Goal: Information Seeking & Learning: Learn about a topic

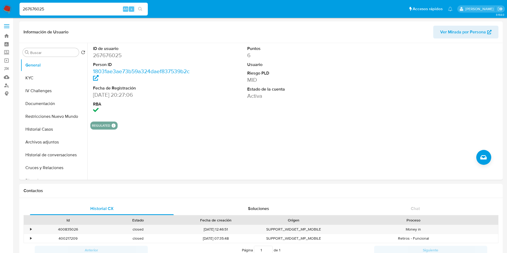
select select "100"
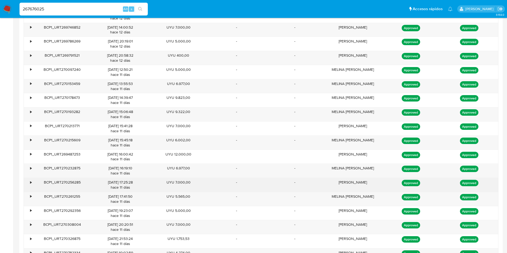
scroll to position [569, 0]
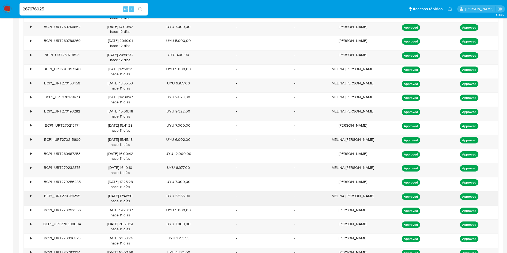
click at [337, 194] on div "MELINA OXANA RIVERO RODRIGUEZ" at bounding box center [353, 199] width 58 height 14
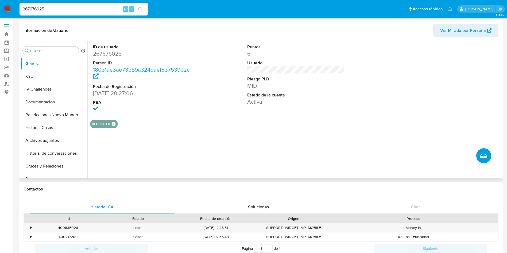
scroll to position [0, 0]
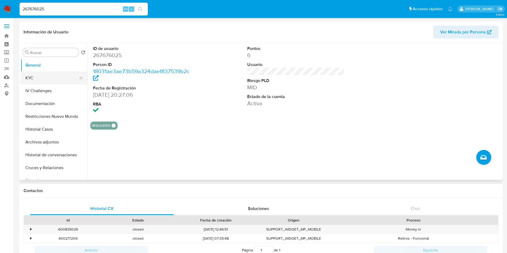
click at [27, 79] on button "KYC" at bounding box center [52, 78] width 63 height 13
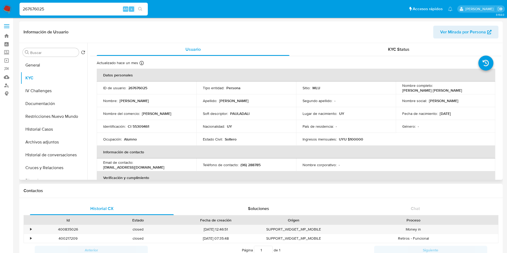
click at [272, 134] on td "Estado Civil : Soltero" at bounding box center [247, 139] width 100 height 13
click at [106, 9] on input "267676025" at bounding box center [84, 9] width 128 height 7
paste input "1142087363"
type input "1142087363"
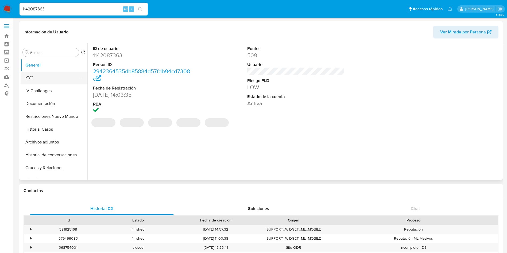
select select "10"
click at [42, 78] on button "KYC" at bounding box center [52, 78] width 63 height 13
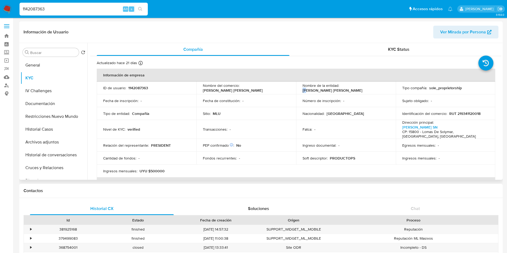
drag, startPoint x: 299, startPoint y: 91, endPoint x: 307, endPoint y: 93, distance: 8.7
click at [307, 93] on td "Nombre de la entidad : BENSO ALVARO KEVIN SANTIAGO" at bounding box center [346, 88] width 100 height 13
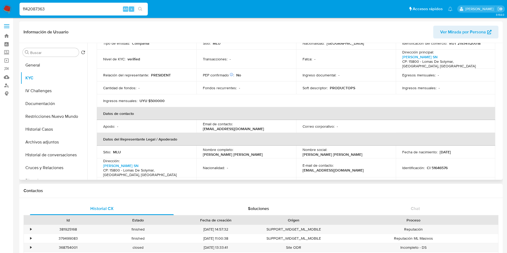
scroll to position [31, 0]
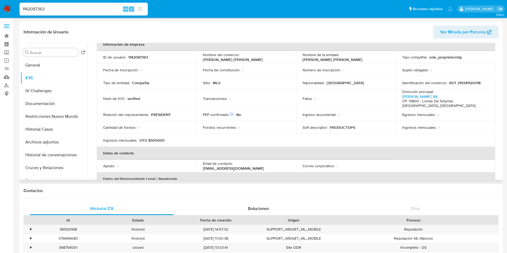
click at [249, 167] on p "[EMAIL_ADDRESS][DOMAIN_NAME]" at bounding box center [233, 168] width 61 height 5
click at [249, 166] on p "[EMAIL_ADDRESS][DOMAIN_NAME]" at bounding box center [233, 168] width 61 height 5
click at [50, 102] on button "Documentación" at bounding box center [52, 103] width 63 height 13
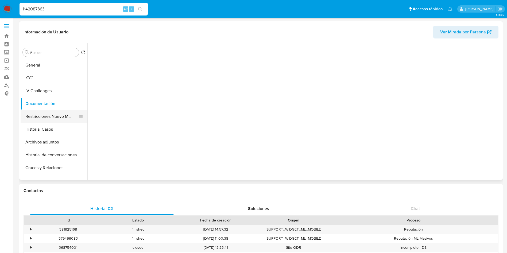
scroll to position [0, 0]
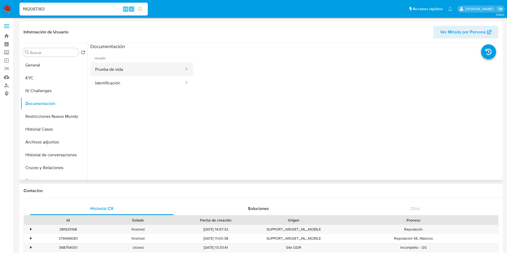
click at [137, 70] on button "Prueba de vida" at bounding box center [137, 70] width 94 height 14
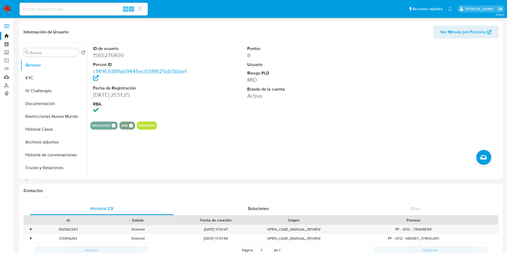
select select "100"
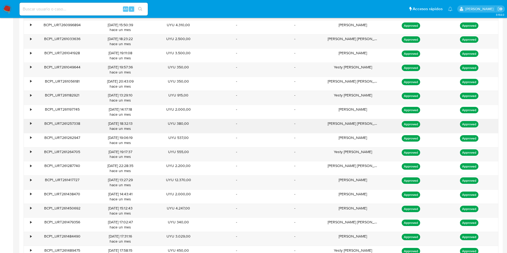
click at [330, 123] on div "[PERSON_NAME] [PERSON_NAME]" at bounding box center [353, 126] width 58 height 14
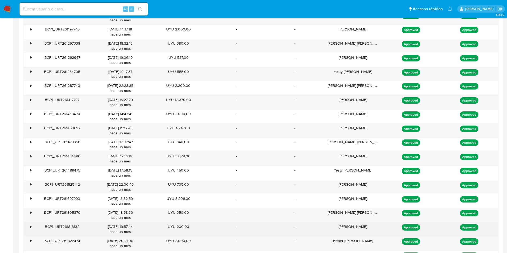
scroll to position [2005, 0]
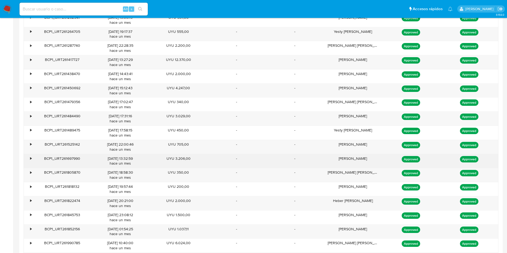
click at [354, 160] on div "MATÍAS DURET" at bounding box center [353, 161] width 58 height 14
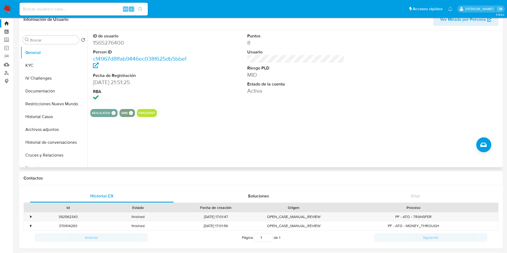
scroll to position [0, 0]
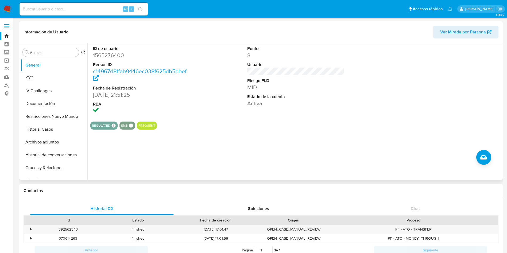
click at [111, 53] on dd "1565276400" at bounding box center [142, 55] width 98 height 7
copy dd "1565276400"
click at [56, 106] on button "Documentación" at bounding box center [52, 103] width 63 height 13
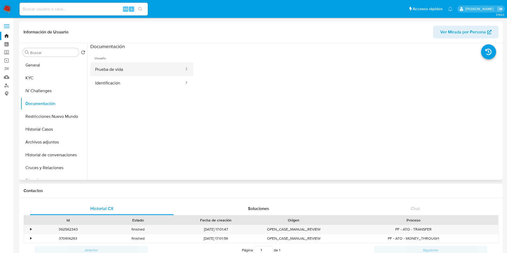
click at [128, 68] on button "Prueba de vida" at bounding box center [137, 70] width 94 height 14
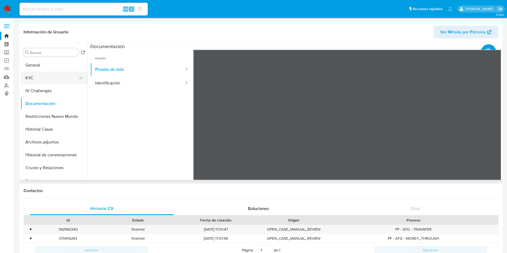
click at [52, 76] on button "KYC" at bounding box center [52, 78] width 63 height 13
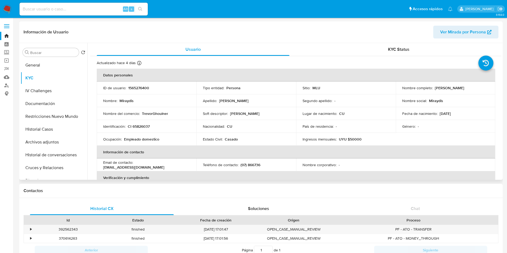
click at [152, 114] on p "TrevorGhoulner" at bounding box center [155, 113] width 26 height 5
click at [259, 136] on td "Estado Civil : Casado" at bounding box center [247, 139] width 100 height 13
click at [233, 107] on td "Apellido : Vigueras Rodriguez" at bounding box center [247, 100] width 100 height 13
click at [160, 113] on p "TrevorGhoulner" at bounding box center [155, 113] width 26 height 5
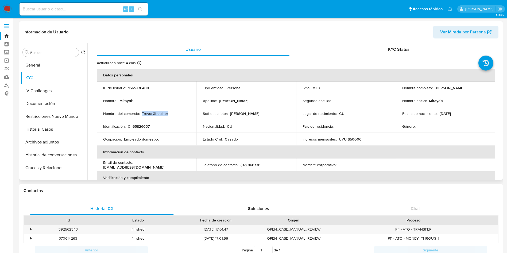
click at [160, 113] on p "TrevorGhoulner" at bounding box center [155, 113] width 26 height 5
copy p "TrevorGhoulner"
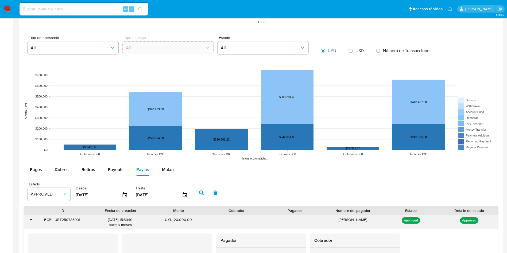
scroll to position [361, 0]
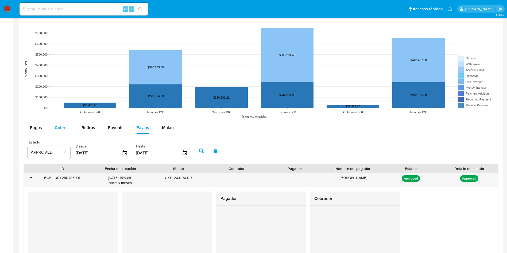
click at [66, 132] on div "Cobros" at bounding box center [62, 127] width 14 height 13
select select "10"
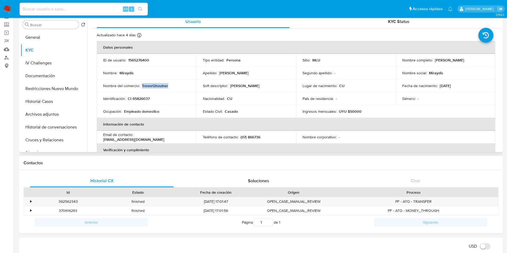
scroll to position [0, 0]
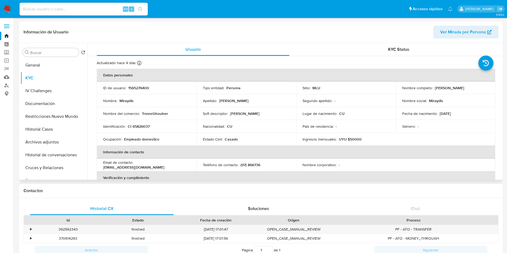
click at [184, 138] on div "Ocupación : Empleado domestico" at bounding box center [146, 139] width 87 height 5
click at [138, 142] on td "Ocupación : Empleado domestico" at bounding box center [147, 139] width 100 height 13
click at [279, 132] on td "Nacionalidad : CU" at bounding box center [247, 126] width 100 height 13
click at [284, 132] on td "Nacionalidad : CU" at bounding box center [247, 126] width 100 height 13
click at [267, 126] on div "Nacionalidad : CU" at bounding box center [246, 126] width 87 height 5
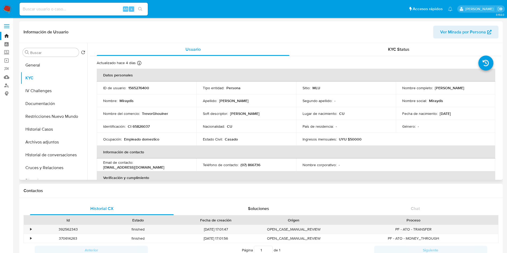
click at [262, 137] on div "Estado Civil : Casado" at bounding box center [246, 139] width 87 height 5
click at [211, 121] on td "Nacionalidad : CU" at bounding box center [247, 126] width 100 height 13
click at [76, 7] on input at bounding box center [84, 9] width 128 height 7
paste input "2326829048"
type input "2326829048"
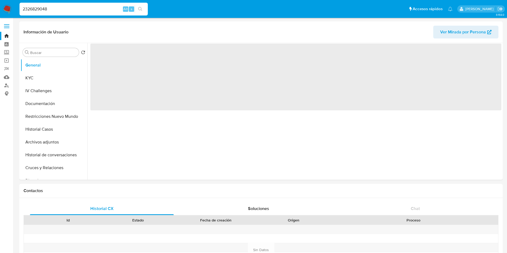
select select "10"
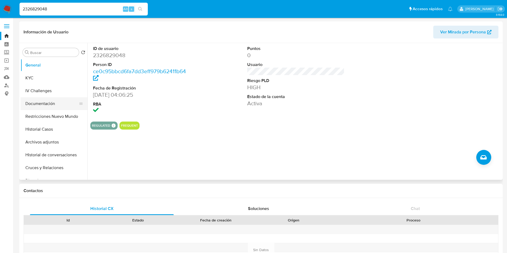
drag, startPoint x: 47, startPoint y: 76, endPoint x: 84, endPoint y: 102, distance: 44.6
click at [47, 77] on button "KYC" at bounding box center [54, 78] width 67 height 13
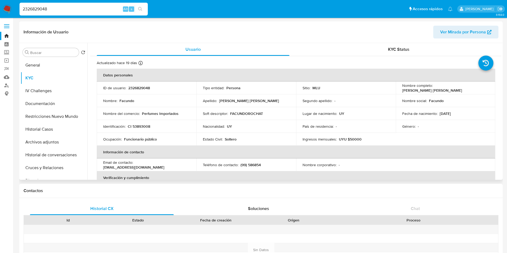
click at [454, 105] on td "Nombre social : Facundo" at bounding box center [446, 100] width 100 height 13
click at [297, 130] on td "País de residencia : -" at bounding box center [346, 126] width 100 height 13
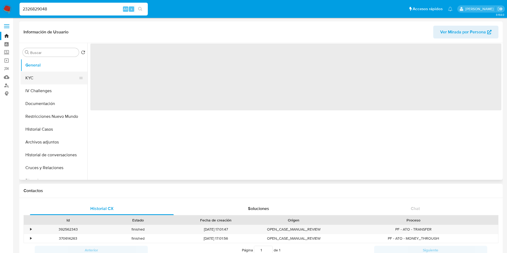
click at [41, 74] on button "KYC" at bounding box center [52, 78] width 63 height 13
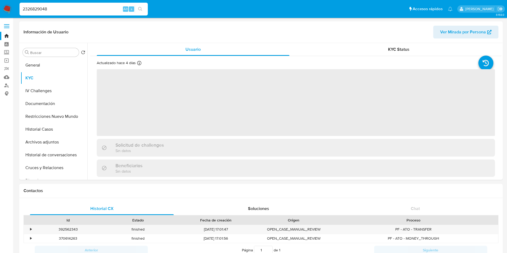
select select "10"
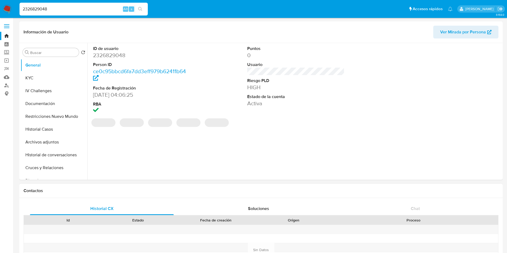
select select "10"
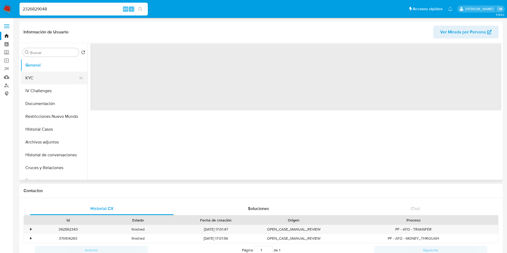
click at [46, 78] on button "KYC" at bounding box center [52, 78] width 63 height 13
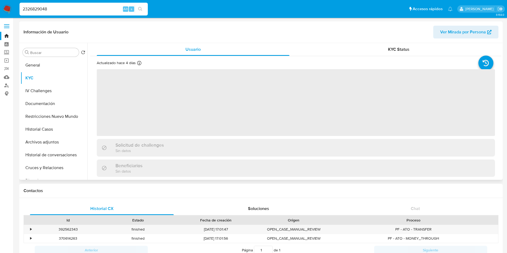
select select "10"
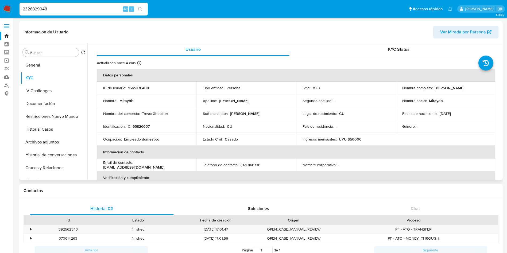
drag, startPoint x: 379, startPoint y: 115, endPoint x: 379, endPoint y: 120, distance: 4.6
click at [380, 115] on div "Lugar de nacimiento : CU" at bounding box center [346, 113] width 87 height 5
click at [368, 123] on td "País de residencia : -" at bounding box center [346, 126] width 100 height 13
click at [77, 10] on input "2326829048" at bounding box center [84, 9] width 128 height 7
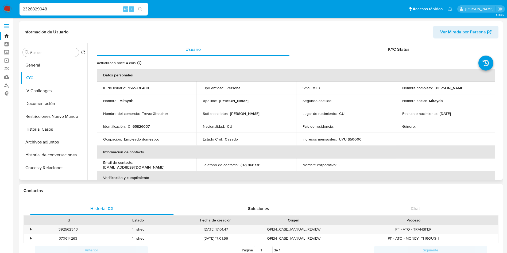
click at [251, 129] on td "Nacionalidad : CU" at bounding box center [247, 126] width 100 height 13
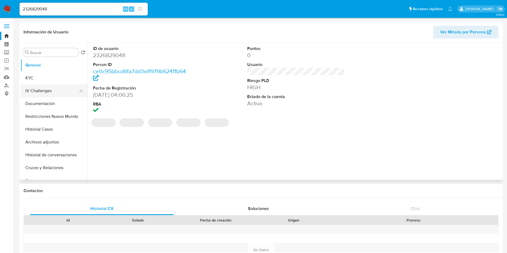
select select "10"
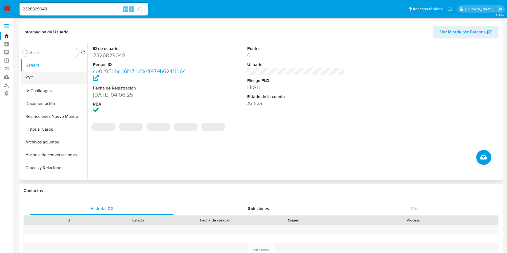
click at [41, 77] on button "KYC" at bounding box center [52, 78] width 63 height 13
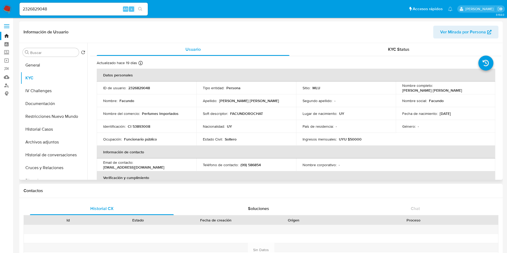
click at [415, 120] on td "Género : -" at bounding box center [446, 126] width 100 height 13
click at [413, 129] on td "Género : -" at bounding box center [446, 126] width 100 height 13
click at [336, 109] on td "Lugar de nacimiento : UY" at bounding box center [346, 113] width 100 height 13
click at [427, 106] on td "Nombre social : Facundo" at bounding box center [446, 100] width 100 height 13
drag, startPoint x: 433, startPoint y: 89, endPoint x: 480, endPoint y: 87, distance: 47.9
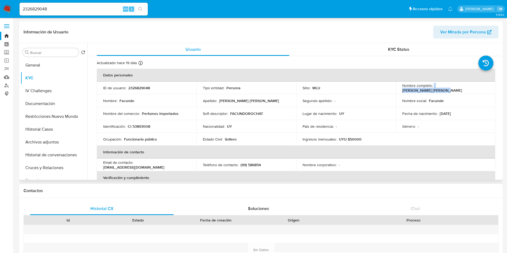
click at [480, 87] on div "Nombre completo : Facundo Rocha Trindade" at bounding box center [445, 88] width 87 height 10
copy div "Facundo Rocha Trindade"
click at [144, 86] on p "2326829048" at bounding box center [139, 88] width 22 height 5
copy p "2326829048"
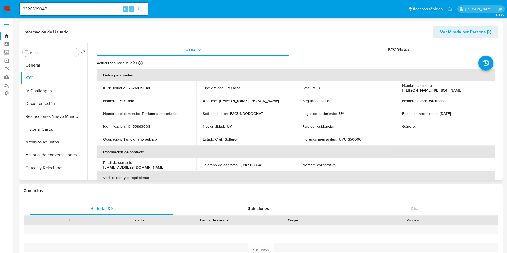
click at [166, 143] on td "Ocupación : Funcionario público" at bounding box center [147, 139] width 100 height 13
click at [61, 73] on button "KYC" at bounding box center [52, 78] width 63 height 13
click at [266, 108] on td "Soft descriptor : FACUNDOROCHAT" at bounding box center [247, 113] width 100 height 13
click at [484, 123] on td "Género : -" at bounding box center [446, 126] width 100 height 13
click at [55, 113] on button "Restricciones Nuevo Mundo" at bounding box center [52, 116] width 63 height 13
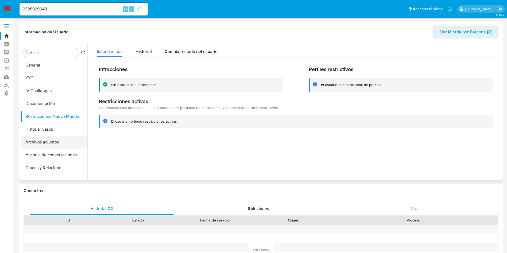
click at [57, 136] on button "Archivos adjuntos" at bounding box center [52, 142] width 63 height 13
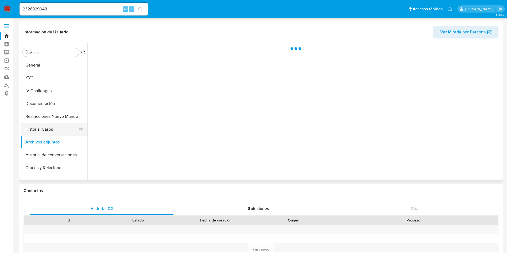
click at [59, 130] on button "Historial Casos" at bounding box center [52, 129] width 63 height 13
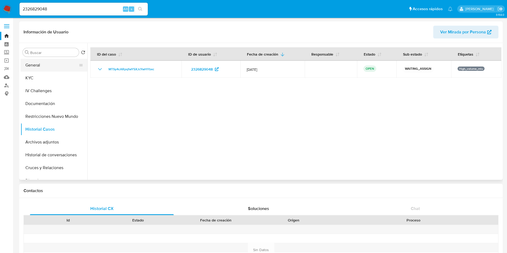
click at [35, 61] on button "General" at bounding box center [52, 65] width 63 height 13
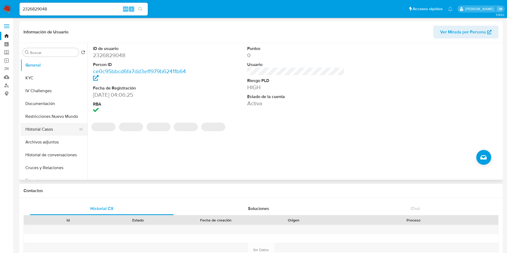
click at [41, 128] on button "Historial Casos" at bounding box center [52, 129] width 63 height 13
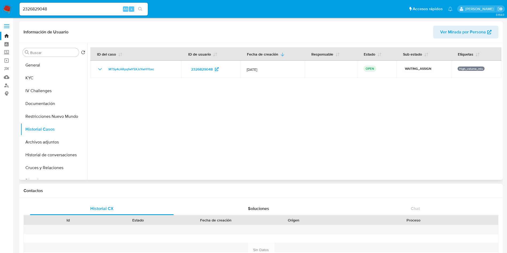
drag, startPoint x: 267, startPoint y: 114, endPoint x: 263, endPoint y: 121, distance: 7.3
click at [267, 114] on div at bounding box center [294, 111] width 414 height 137
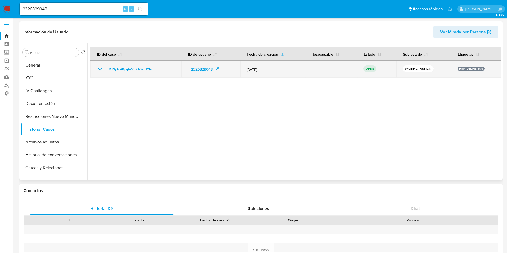
click at [476, 67] on p "High_volume_mlu" at bounding box center [471, 69] width 27 height 4
click at [134, 66] on span "MTSy4cARpqfwY5XJcYwHYbxc" at bounding box center [132, 69] width 46 height 6
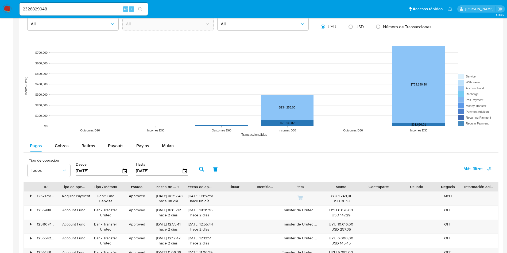
scroll to position [401, 0]
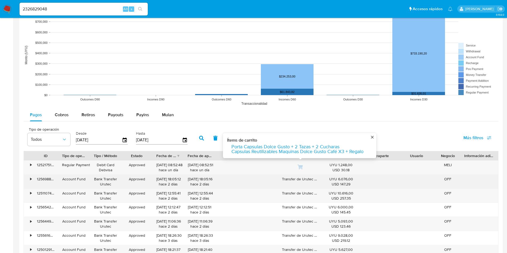
click at [208, 182] on div "10/09/2025 18:05:16 hace 2 días" at bounding box center [200, 182] width 24 height 10
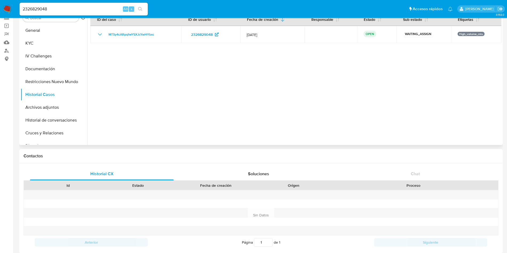
scroll to position [0, 0]
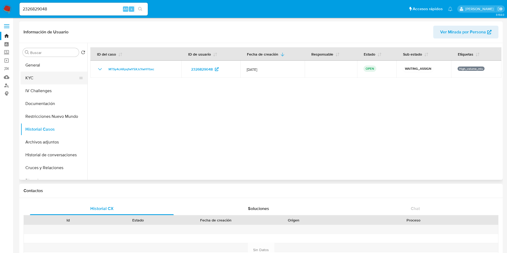
click at [52, 80] on button "KYC" at bounding box center [52, 78] width 63 height 13
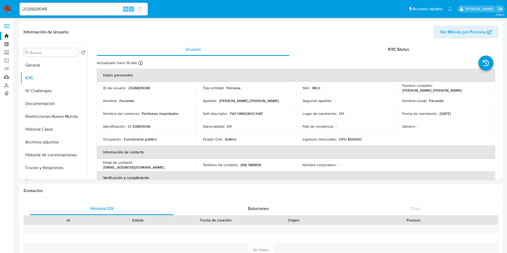
click at [106, 10] on input "2326829048" at bounding box center [84, 9] width 128 height 7
paste input "45761582"
type input "45761582"
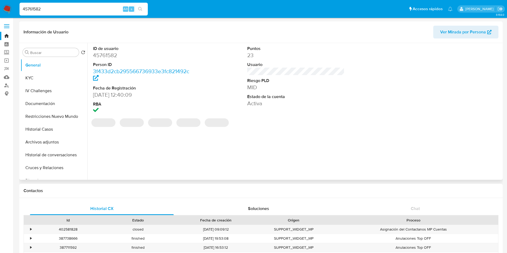
select select "10"
click at [375, 126] on div "‌ ‌ ‌ ‌ ‌" at bounding box center [295, 122] width 411 height 11
click at [343, 143] on div "ID de usuario 45761582 Person ID 3f433d2cb295566736933e3fc821492c Fecha de Regi…" at bounding box center [294, 111] width 414 height 137
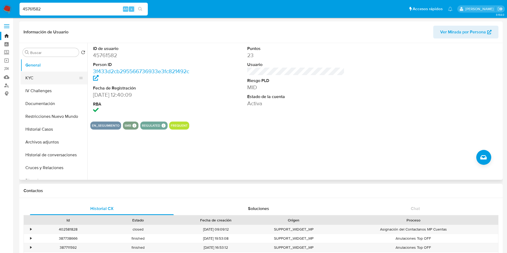
click at [45, 79] on button "KYC" at bounding box center [52, 78] width 63 height 13
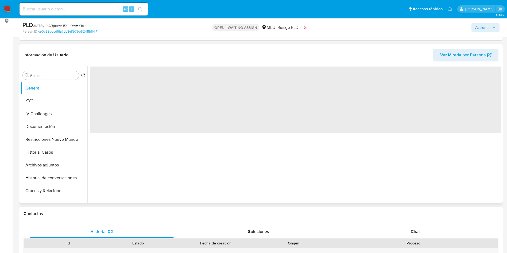
scroll to position [80, 0]
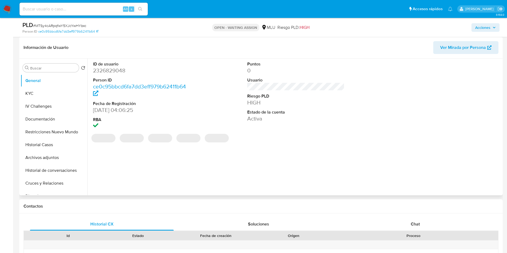
select select "10"
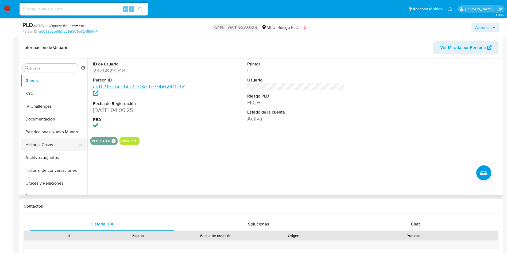
click at [49, 144] on button "Historial Casos" at bounding box center [52, 144] width 63 height 13
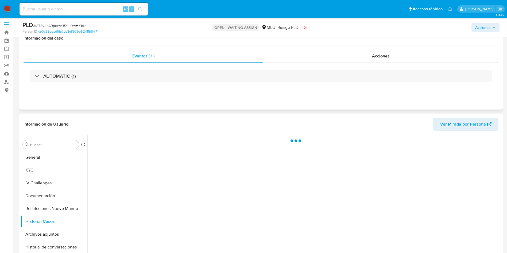
scroll to position [0, 0]
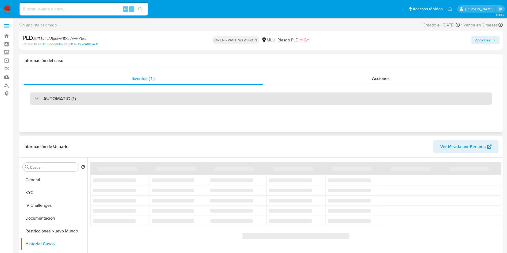
click at [72, 101] on h3 "AUTOMATIC (1)" at bounding box center [59, 99] width 33 height 6
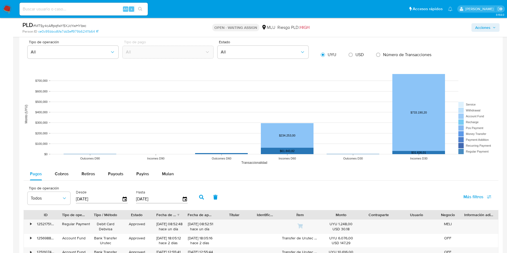
scroll to position [682, 0]
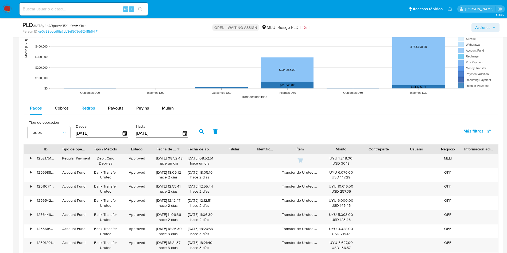
drag, startPoint x: 64, startPoint y: 104, endPoint x: 78, endPoint y: 111, distance: 15.8
click at [64, 104] on div "Cobros" at bounding box center [62, 108] width 14 height 13
select select "10"
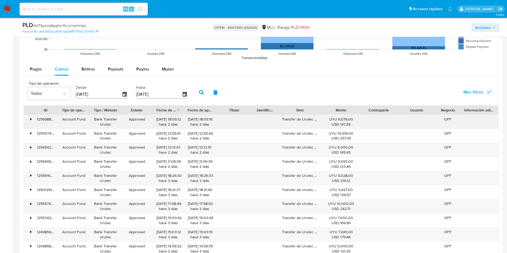
scroll to position [722, 0]
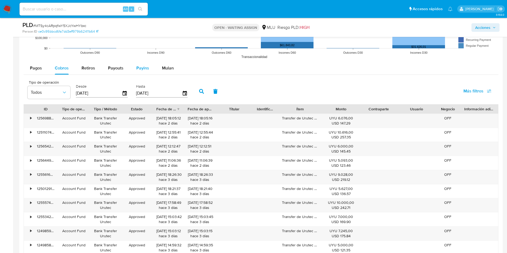
click at [149, 70] on button "Payins" at bounding box center [143, 68] width 26 height 13
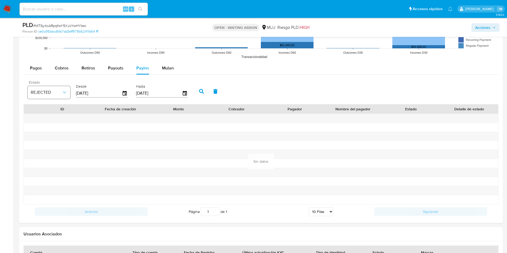
click at [63, 94] on icon "button" at bounding box center [64, 92] width 5 height 5
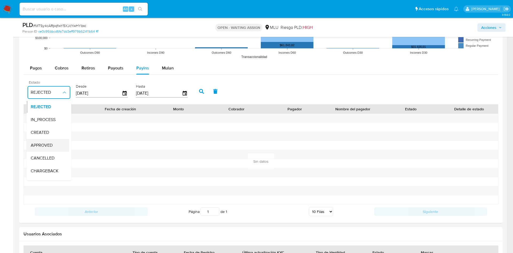
click at [53, 144] on div "APPROVED" at bounding box center [46, 145] width 31 height 13
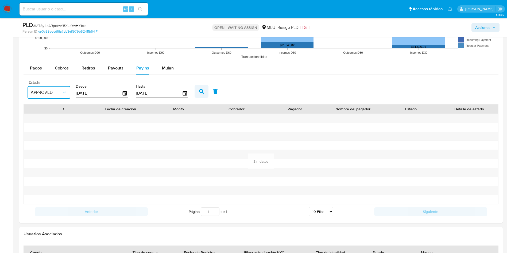
click at [204, 88] on button "button" at bounding box center [202, 91] width 14 height 13
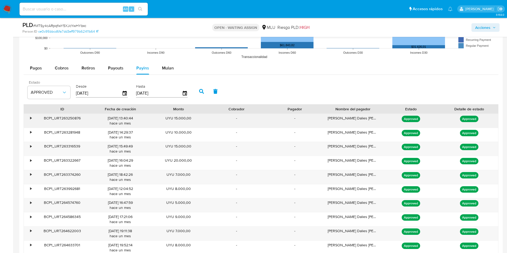
click at [357, 117] on div "[PERSON_NAME] Dalies [PERSON_NAME]" at bounding box center [353, 121] width 58 height 14
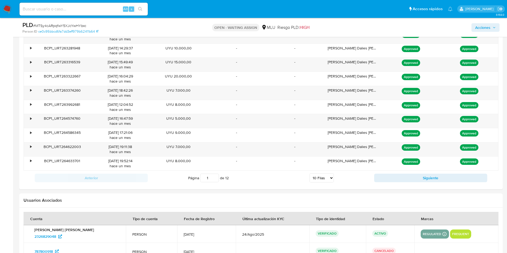
scroll to position [842, 0]
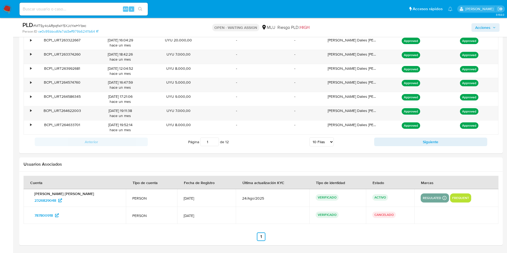
click at [318, 142] on select "5 Filas 10 Filas 20 Filas 25 Filas 50 Filas 100 Filas" at bounding box center [322, 141] width 24 height 9
select select "100"
click at [310, 137] on select "5 Filas 10 Filas 20 Filas 25 Filas 50 Filas 100 Filas" at bounding box center [322, 141] width 24 height 9
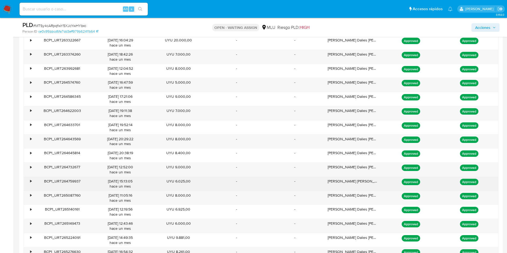
click at [336, 182] on div "Camilo Santiago Garcia Fernandez" at bounding box center [353, 184] width 58 height 14
click at [337, 182] on div "Camilo Santiago Garcia Fernandez" at bounding box center [353, 184] width 58 height 14
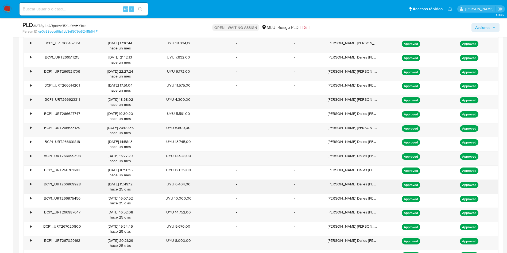
scroll to position [1364, 0]
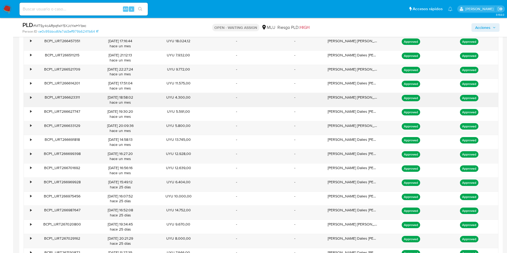
click at [355, 96] on div "BENSO ALVARO KEVIN SANTIAGO" at bounding box center [353, 100] width 58 height 14
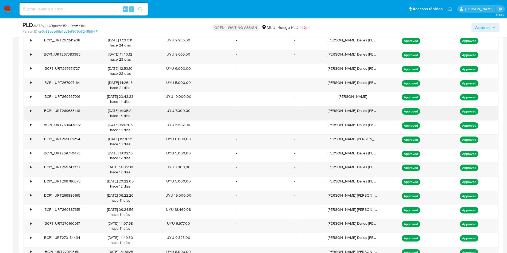
click at [355, 110] on div "Paula Rosa Dalies O Neill" at bounding box center [353, 113] width 58 height 14
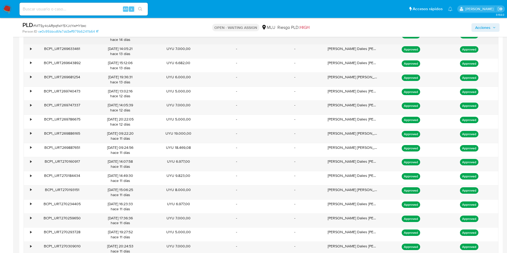
scroll to position [1564, 0]
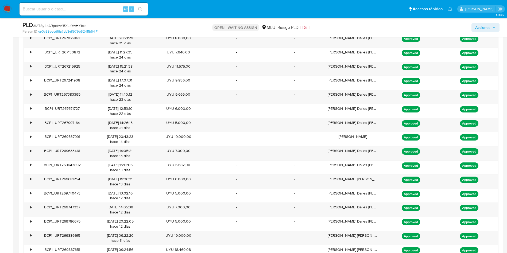
click at [108, 6] on input at bounding box center [84, 9] width 128 height 7
paste input "430545537"
type input "430545537"
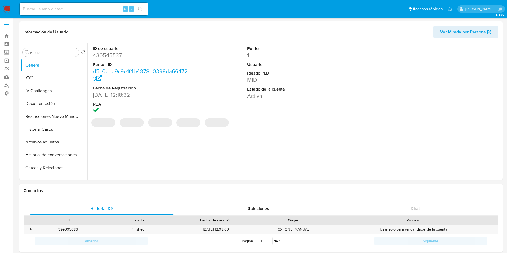
select select "10"
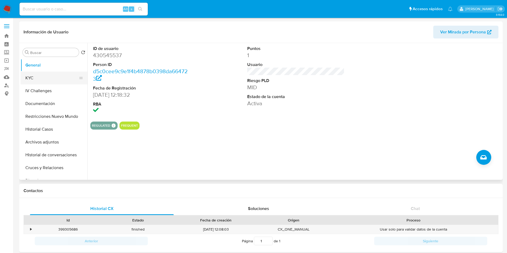
drag, startPoint x: 55, startPoint y: 78, endPoint x: 58, endPoint y: 81, distance: 4.0
click at [55, 78] on button "KYC" at bounding box center [52, 78] width 63 height 13
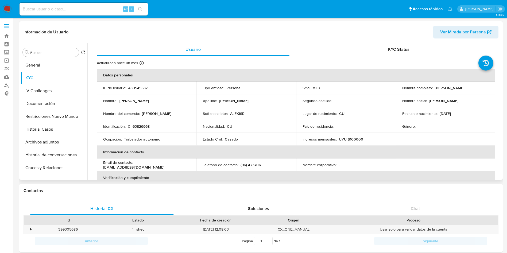
drag, startPoint x: 433, startPoint y: 84, endPoint x: 488, endPoint y: 85, distance: 55.1
click at [488, 85] on td "Nombre completo : Alexis Rojas Rodriguez" at bounding box center [446, 88] width 100 height 13
copy div "Alexis Rojas Rodriguez"
click at [136, 87] on p "430545537" at bounding box center [137, 88] width 19 height 5
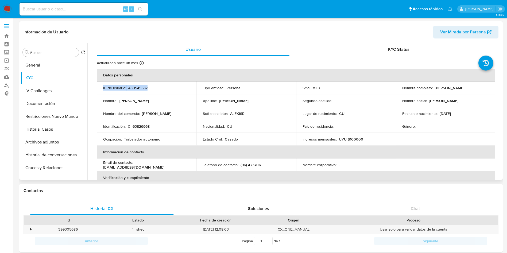
click at [136, 87] on p "430545537" at bounding box center [137, 88] width 19 height 5
click at [137, 84] on td "ID de usuario : 430545537" at bounding box center [147, 88] width 100 height 13
click at [137, 86] on p "430545537" at bounding box center [137, 88] width 19 height 5
drag, startPoint x: 137, startPoint y: 86, endPoint x: 141, endPoint y: 86, distance: 4.3
click at [137, 86] on p "430545537" at bounding box center [137, 88] width 19 height 5
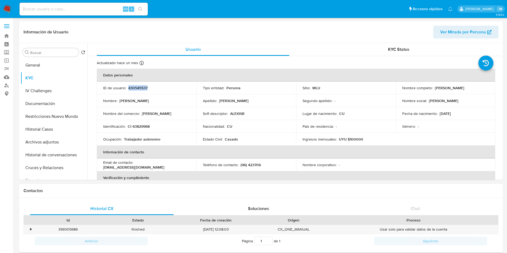
copy p "430545537"
click at [484, 126] on div "Género : -" at bounding box center [445, 126] width 87 height 5
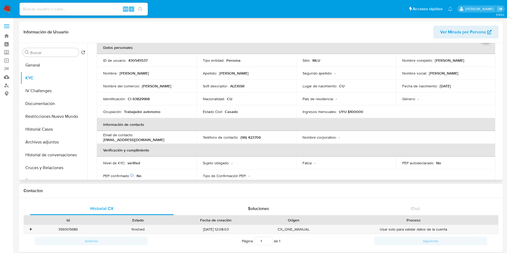
scroll to position [40, 0]
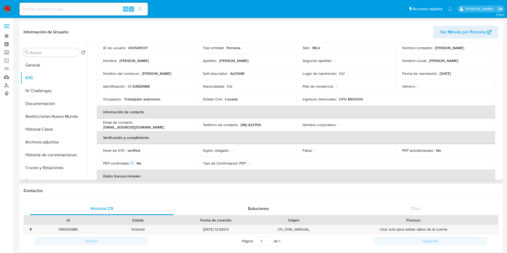
click at [257, 137] on th "Verificación y cumplimiento" at bounding box center [296, 137] width 399 height 13
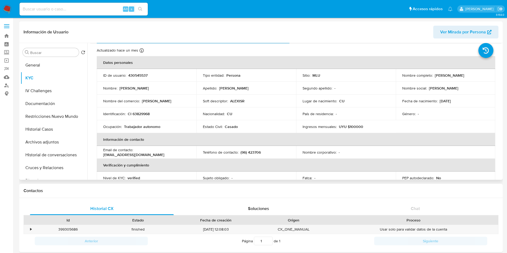
scroll to position [0, 0]
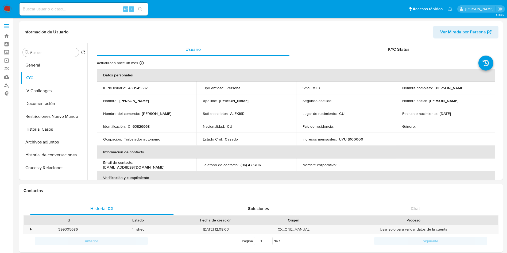
click at [106, 10] on input at bounding box center [84, 9] width 128 height 7
paste input "1142087363"
type input "1142087363"
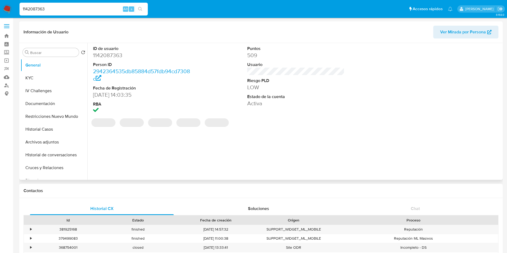
select select "10"
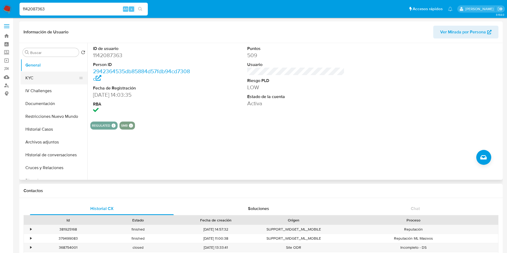
click at [48, 75] on button "KYC" at bounding box center [52, 78] width 63 height 13
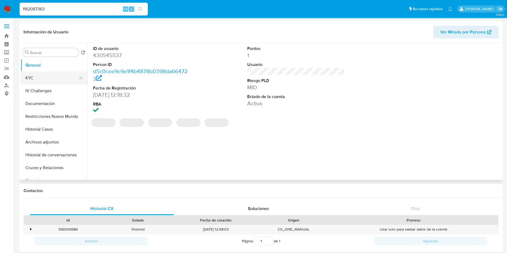
select select "10"
click at [56, 77] on button "KYC" at bounding box center [52, 78] width 63 height 13
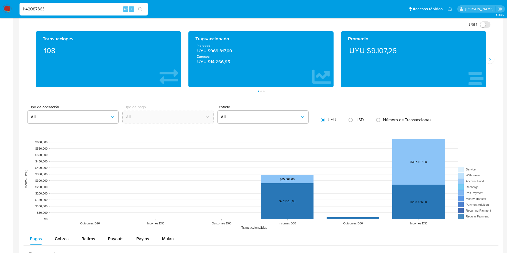
scroll to position [401, 0]
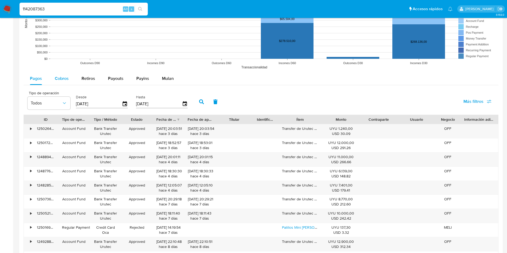
click at [65, 80] on span "Cobros" at bounding box center [62, 78] width 14 height 6
select select "10"
drag, startPoint x: 156, startPoint y: 73, endPoint x: 149, endPoint y: 79, distance: 9.3
click at [156, 73] on button "Mulan" at bounding box center [168, 78] width 25 height 13
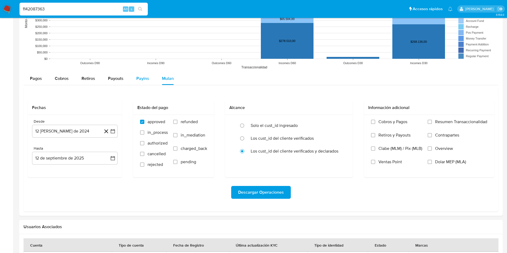
click at [144, 79] on span "Payins" at bounding box center [142, 78] width 13 height 6
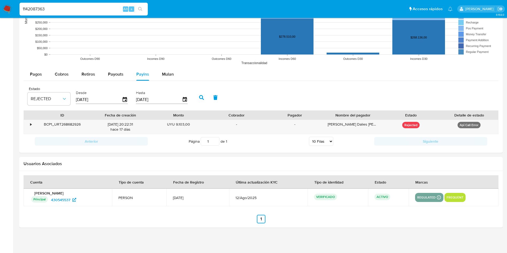
scroll to position [407, 0]
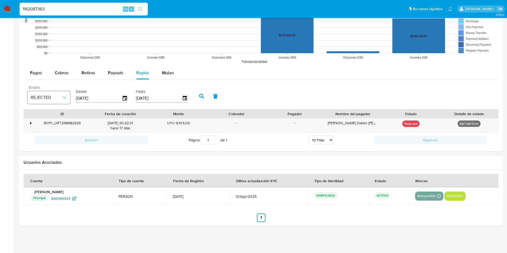
click at [56, 99] on span "REJECTED" at bounding box center [46, 97] width 31 height 5
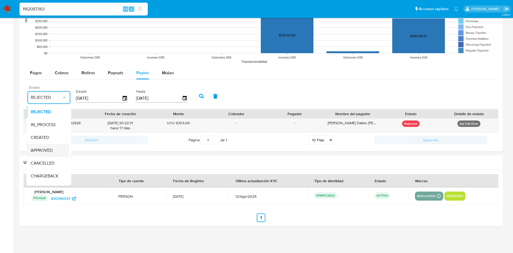
click at [50, 148] on span "APPROVED" at bounding box center [42, 150] width 22 height 5
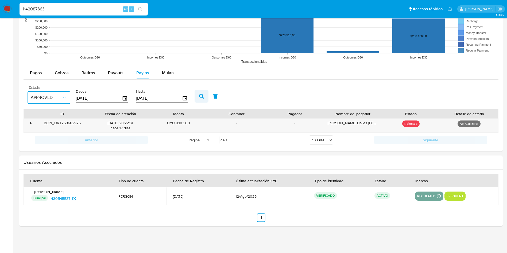
click at [201, 95] on icon "button" at bounding box center [201, 96] width 5 height 5
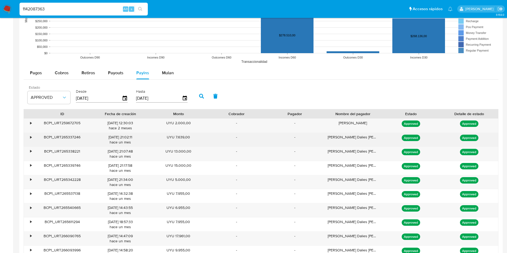
click at [335, 133] on div "Paula Rosa Dalies O Neill" at bounding box center [353, 140] width 58 height 14
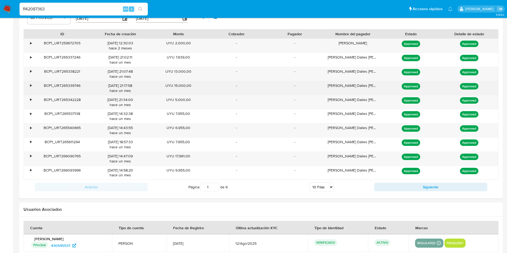
scroll to position [487, 0]
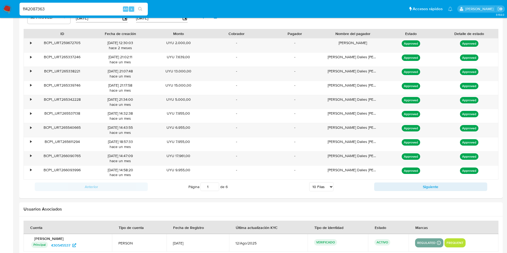
click at [324, 186] on select "5 Filas 10 Filas 20 Filas 25 Filas 50 Filas 100 Filas" at bounding box center [321, 186] width 24 height 9
select select "100"
click at [309, 182] on select "5 Filas 10 Filas 20 Filas 25 Filas 50 Filas 100 Filas" at bounding box center [321, 186] width 24 height 9
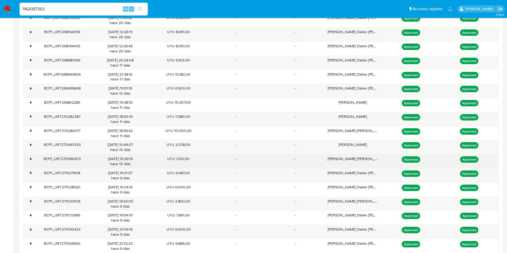
scroll to position [848, 0]
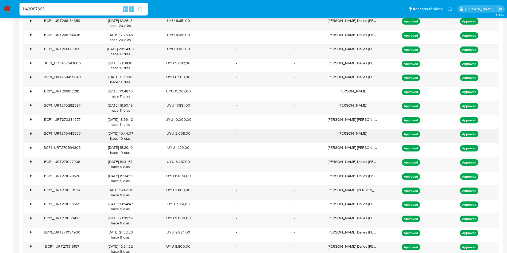
click at [337, 137] on div "Miraydis Vigueras Rodriguez" at bounding box center [353, 136] width 58 height 14
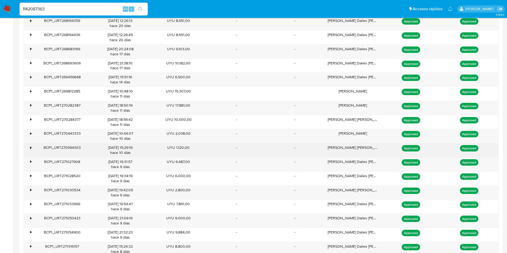
click at [344, 148] on div "Luis Ezequiel Santana Caballero" at bounding box center [353, 150] width 58 height 14
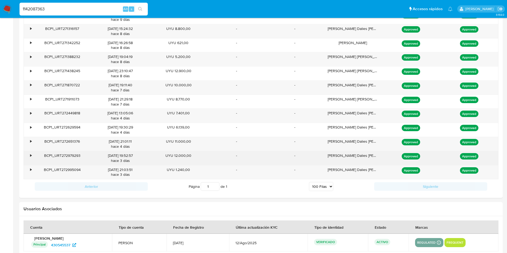
scroll to position [992, 0]
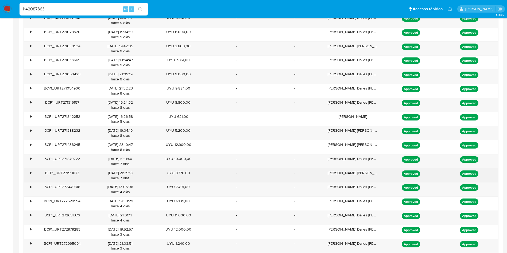
click at [366, 172] on div "Nicolas Anibal Conti Olivera" at bounding box center [353, 176] width 58 height 14
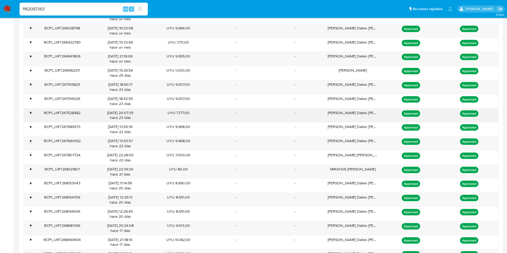
scroll to position [631, 0]
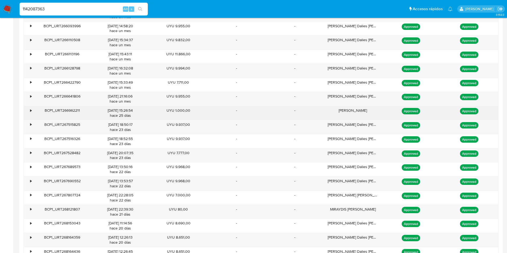
click at [351, 109] on div "TITO VILLOLDO MATÍAS" at bounding box center [353, 113] width 58 height 14
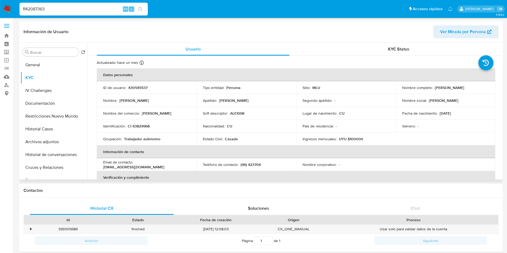
scroll to position [0, 0]
click at [162, 112] on p "Alexis Albañilería" at bounding box center [156, 113] width 29 height 5
click at [186, 115] on div "Nombre del comercio : Alexis Albañilería" at bounding box center [146, 113] width 87 height 5
drag, startPoint x: 175, startPoint y: 114, endPoint x: 141, endPoint y: 115, distance: 34.5
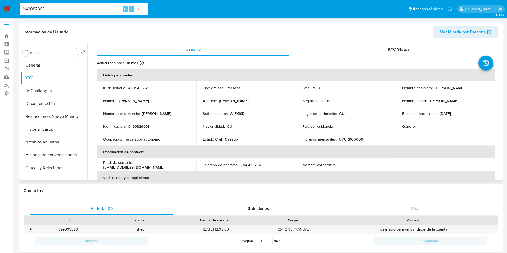
click at [141, 115] on div "Nombre del comercio : Alexis Albañilería" at bounding box center [146, 113] width 87 height 5
copy div "Alexis Albañilería"
click at [57, 104] on button "Documentación" at bounding box center [52, 103] width 63 height 13
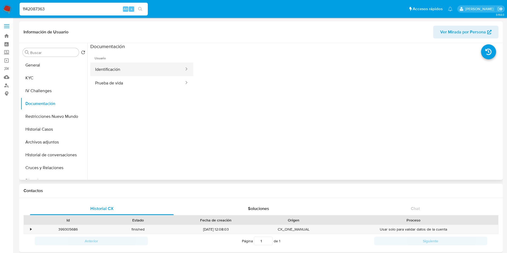
click at [145, 73] on button "Identificación" at bounding box center [137, 70] width 94 height 14
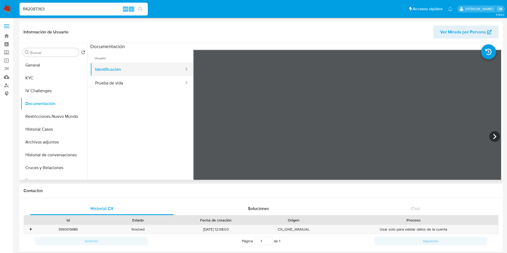
click at [106, 70] on button "Identificación" at bounding box center [137, 70] width 94 height 14
drag, startPoint x: 114, startPoint y: 82, endPoint x: 116, endPoint y: 84, distance: 3.2
click at [115, 82] on button "Prueba de vida" at bounding box center [137, 83] width 94 height 14
click at [96, 10] on input "1142087363" at bounding box center [84, 9] width 128 height 7
paste input "2516531697"
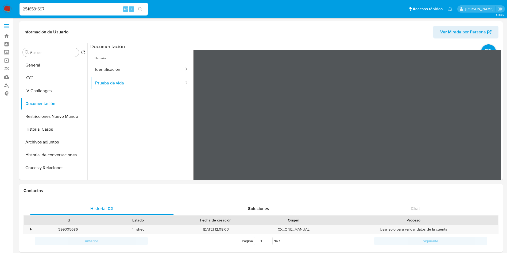
type input "2516531697"
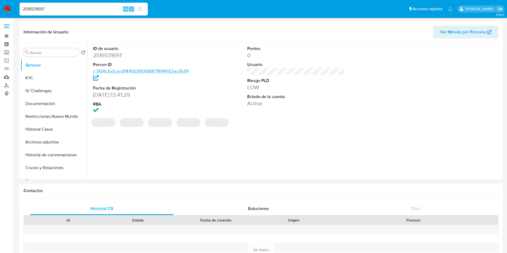
select select "10"
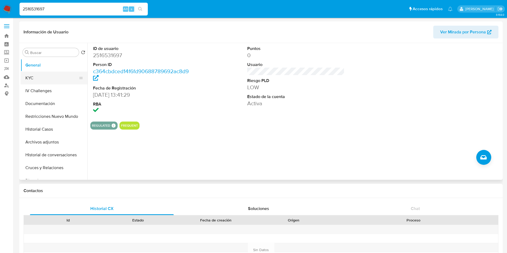
click at [44, 77] on button "KYC" at bounding box center [52, 78] width 63 height 13
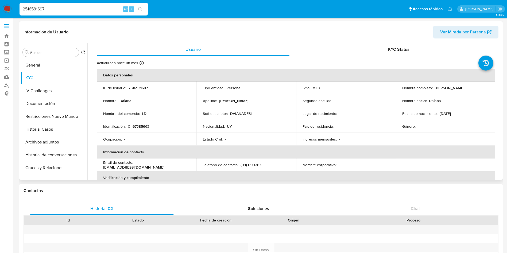
click at [433, 87] on div "Nombre completo : Daiana Desiree" at bounding box center [445, 88] width 87 height 5
click at [138, 87] on p "2516531697" at bounding box center [138, 88] width 20 height 5
click at [139, 87] on p "2516531697" at bounding box center [138, 88] width 20 height 5
copy p "2516531697"
click at [62, 104] on button "Documentación" at bounding box center [52, 103] width 63 height 13
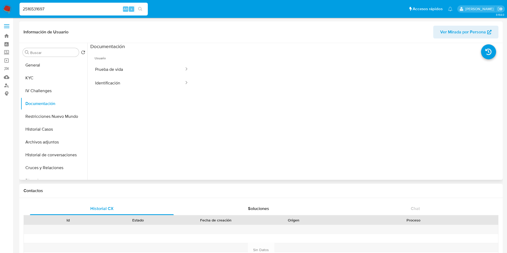
drag, startPoint x: 159, startPoint y: 68, endPoint x: 189, endPoint y: 103, distance: 45.7
click at [159, 68] on button "Prueba de vida" at bounding box center [137, 70] width 94 height 14
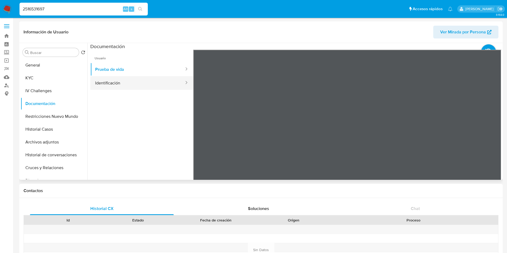
click at [132, 86] on button "Identificación" at bounding box center [137, 83] width 94 height 14
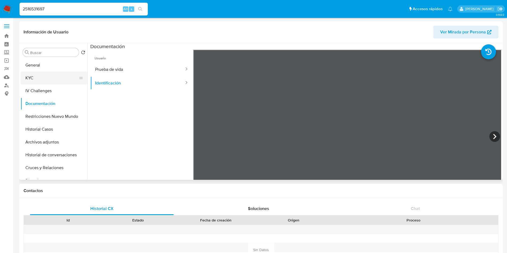
click at [60, 72] on button "KYC" at bounding box center [52, 78] width 63 height 13
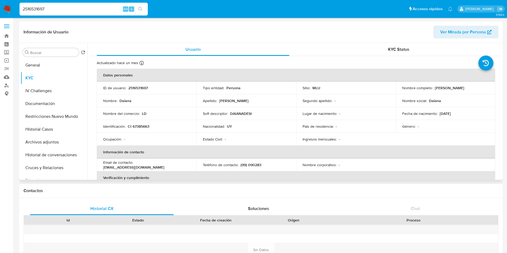
click at [268, 92] on td "Tipo entidad : Persona" at bounding box center [247, 88] width 100 height 13
click at [233, 166] on p "Teléfono de contacto :" at bounding box center [221, 165] width 36 height 5
click at [46, 67] on button "General" at bounding box center [52, 65] width 63 height 13
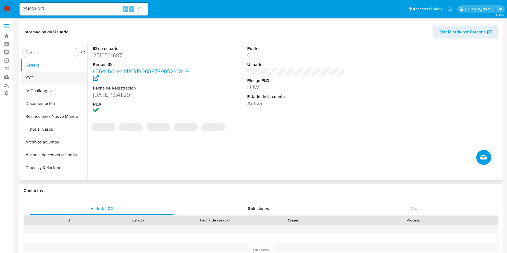
click at [44, 74] on button "KYC" at bounding box center [52, 78] width 63 height 13
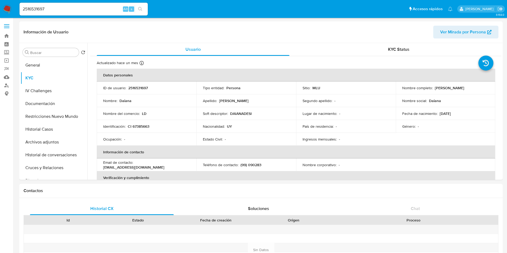
click at [95, 8] on input "2516531697" at bounding box center [84, 9] width 128 height 7
click at [53, 88] on button "IV Challenges" at bounding box center [52, 90] width 63 height 13
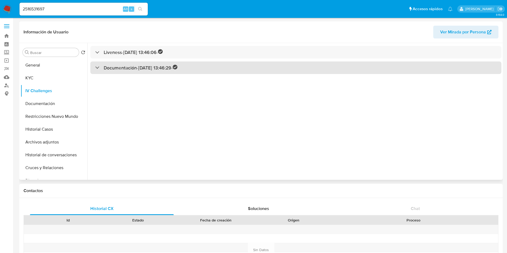
click at [154, 68] on h3 "Documentación - 26/06/2025 13:46:29 -" at bounding box center [141, 68] width 74 height 6
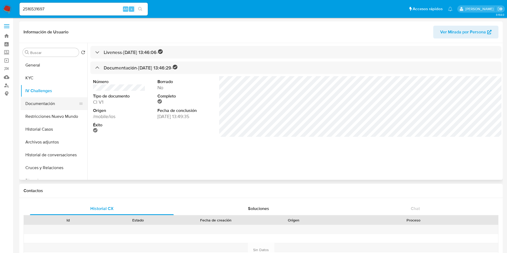
click at [40, 106] on button "Documentación" at bounding box center [52, 103] width 63 height 13
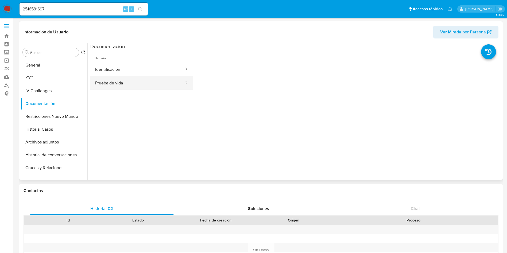
click at [134, 83] on button "Prueba de vida" at bounding box center [137, 83] width 94 height 14
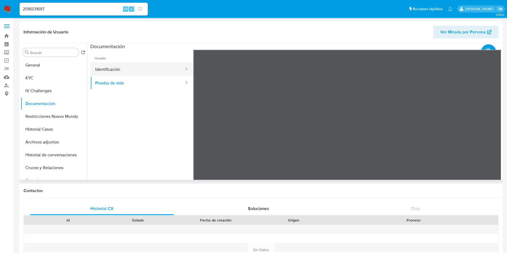
click at [135, 67] on button "Identificación" at bounding box center [137, 70] width 94 height 14
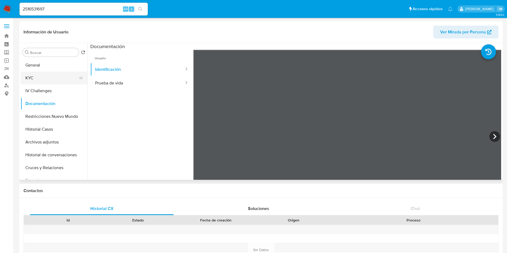
click at [35, 76] on button "KYC" at bounding box center [52, 78] width 63 height 13
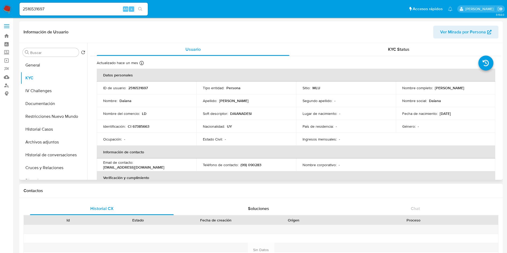
drag, startPoint x: 433, startPoint y: 88, endPoint x: 465, endPoint y: 87, distance: 32.6
click at [465, 87] on div "Nombre completo : Daiana Desiree" at bounding box center [445, 88] width 87 height 5
copy p "[PERSON_NAME]"
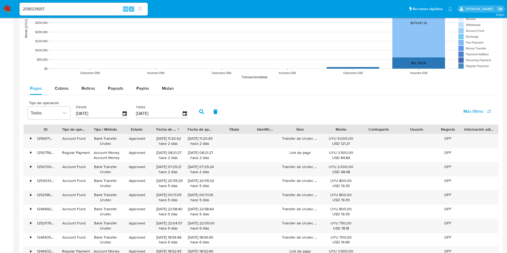
scroll to position [401, 0]
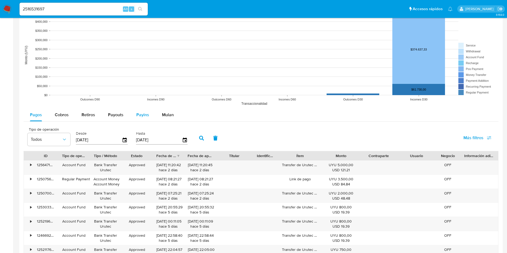
click at [134, 115] on button "Payins" at bounding box center [143, 115] width 26 height 13
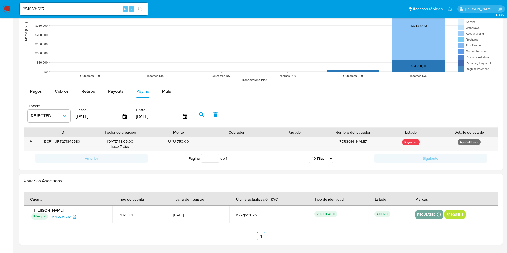
scroll to position [443, 0]
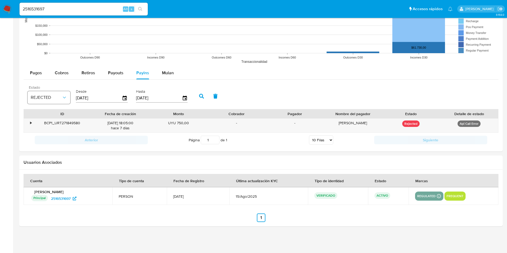
click at [63, 98] on icon "button" at bounding box center [64, 97] width 5 height 5
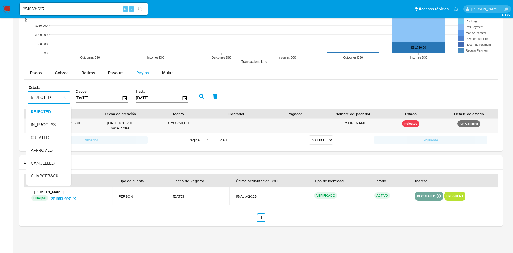
click at [45, 152] on span "APPROVED" at bounding box center [42, 150] width 22 height 5
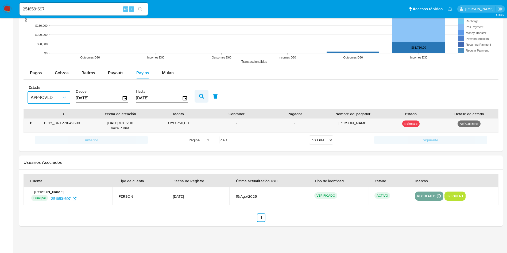
click at [202, 96] on icon "button" at bounding box center [201, 96] width 5 height 5
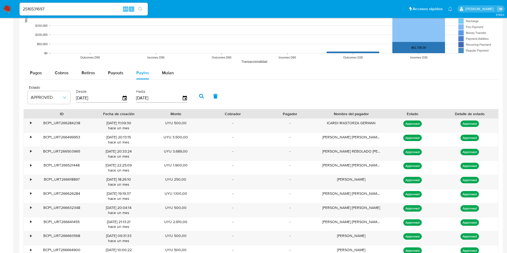
drag, startPoint x: 389, startPoint y: 111, endPoint x: 399, endPoint y: 111, distance: 10.4
click at [399, 111] on div "ID Fecha de creación Monto Cobrador Pagador Nombre del pagador Estado Detalle d…" at bounding box center [261, 113] width 475 height 9
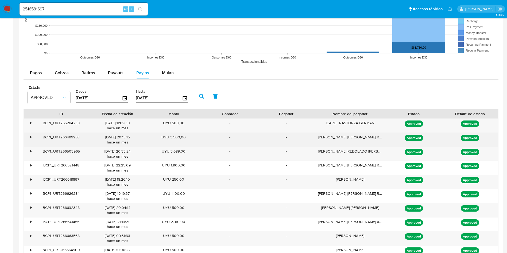
drag, startPoint x: 324, startPoint y: 137, endPoint x: 375, endPoint y: 136, distance: 51.6
click at [375, 136] on div "Rudyard Gianni Feola Reboledo" at bounding box center [350, 140] width 72 height 14
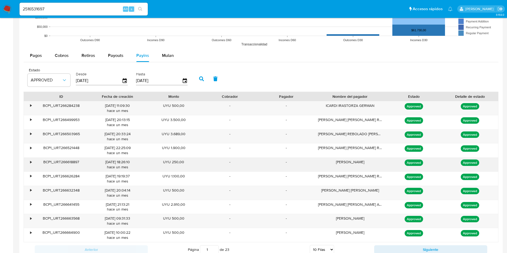
scroll to position [483, 0]
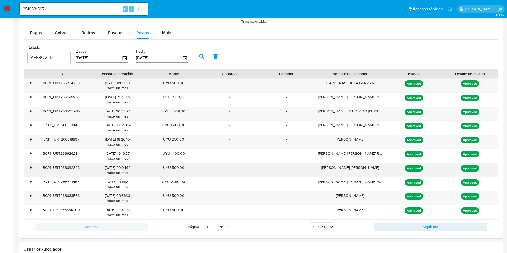
click at [347, 168] on div "RODRIGUEZ PEREIRA RODRIGO TACUAREMB" at bounding box center [350, 170] width 72 height 14
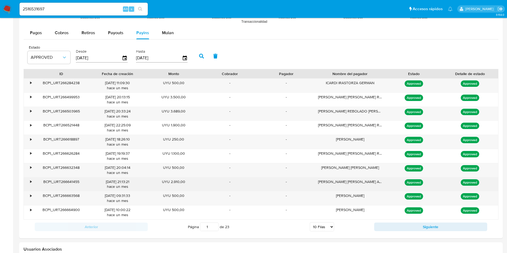
click at [326, 183] on div "DELGADO RODRIGUEZ IRENE AV GRAL RIV" at bounding box center [350, 185] width 72 height 14
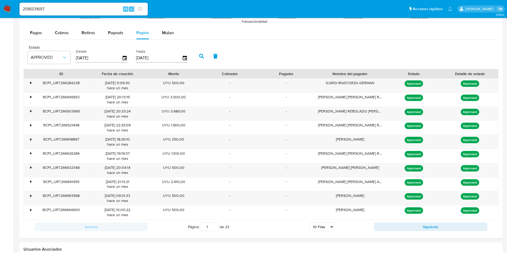
click at [328, 229] on select "5 Filas 10 Filas 20 Filas 25 Filas 50 Filas 100 Filas" at bounding box center [322, 226] width 24 height 9
select select "100"
click at [310, 222] on select "5 Filas 10 Filas 20 Filas 25 Filas 50 Filas 100 Filas" at bounding box center [322, 226] width 24 height 9
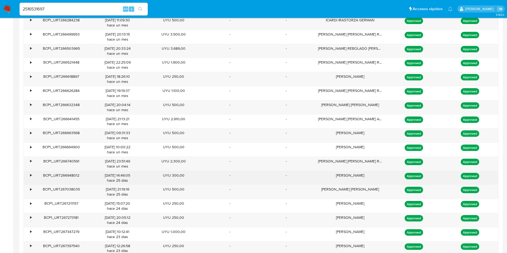
scroll to position [563, 0]
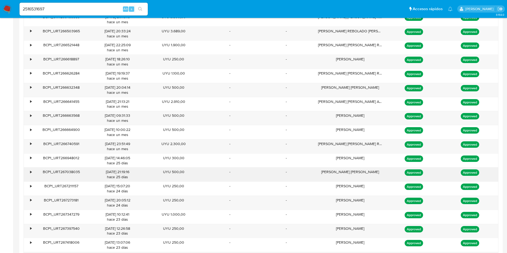
click at [338, 173] on div "SENCION DE LEON TATIANA" at bounding box center [350, 175] width 72 height 14
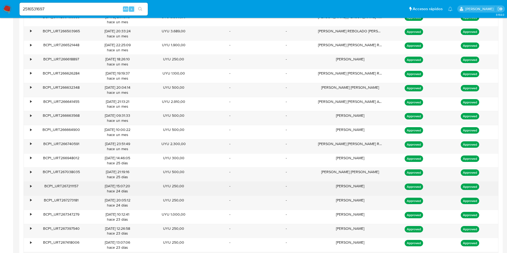
click at [296, 195] on div "-" at bounding box center [286, 189] width 56 height 14
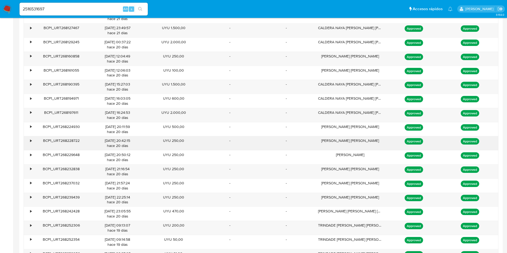
click at [253, 149] on div "-" at bounding box center [230, 143] width 56 height 14
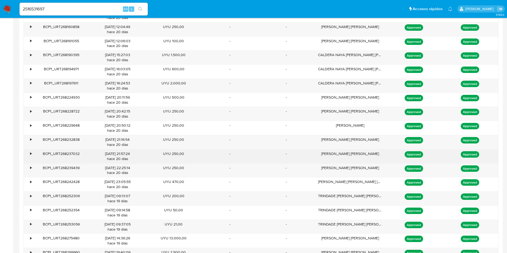
scroll to position [1086, 0]
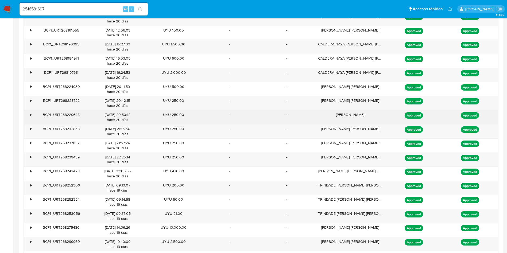
click at [321, 122] on div "DANIELA CARABELLI" at bounding box center [350, 117] width 72 height 14
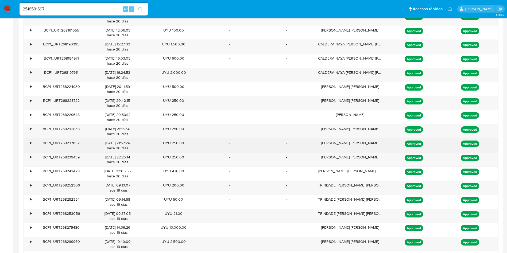
click at [337, 147] on div "ALVAREZ MARTINEZ ANDREA" at bounding box center [350, 146] width 72 height 14
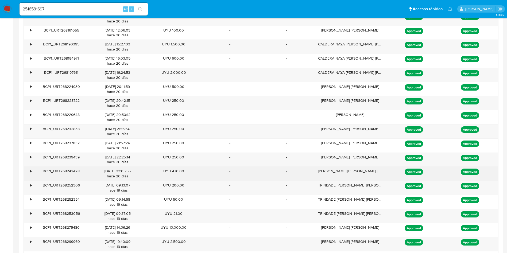
drag, startPoint x: 335, startPoint y: 186, endPoint x: 334, endPoint y: 175, distance: 11.0
click at [336, 187] on div "TRINDADE FERREIRA FRANCISCO EMAN UE" at bounding box center [350, 188] width 72 height 14
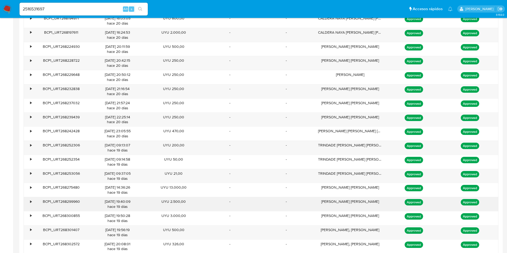
click at [340, 198] on div "Paz Soria Agustin Adrian" at bounding box center [350, 204] width 72 height 14
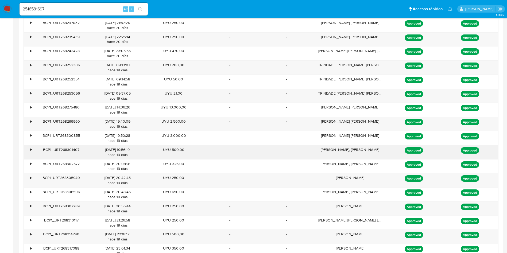
scroll to position [1247, 0]
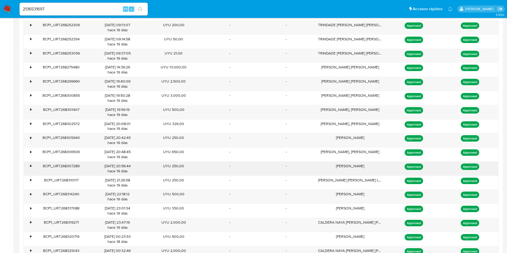
click at [355, 173] on div "MATIAS GARCIA" at bounding box center [350, 169] width 72 height 14
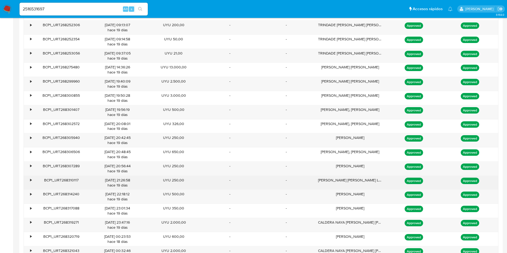
click at [356, 181] on div "MARTELLA MARIA JOSE LA PALOMA 197" at bounding box center [350, 183] width 72 height 14
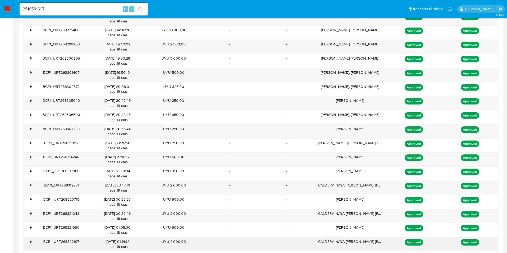
scroll to position [1327, 0]
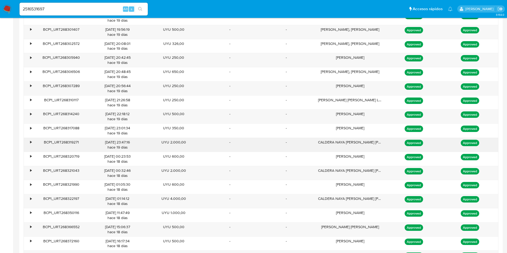
click at [351, 141] on div "CALDERA NAYA CECILIA IVONNE" at bounding box center [350, 145] width 72 height 14
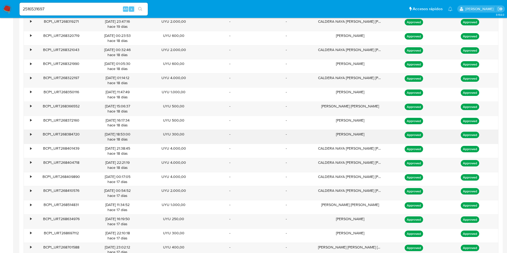
scroll to position [1487, 0]
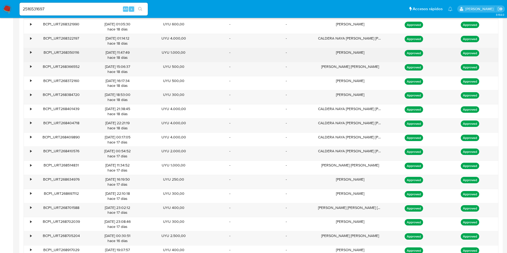
click at [356, 52] on div "MORAES REBOLLO, JOAQUÍN" at bounding box center [350, 55] width 72 height 14
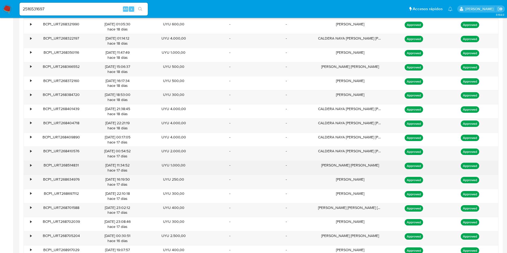
click at [30, 166] on div "•" at bounding box center [28, 168] width 9 height 14
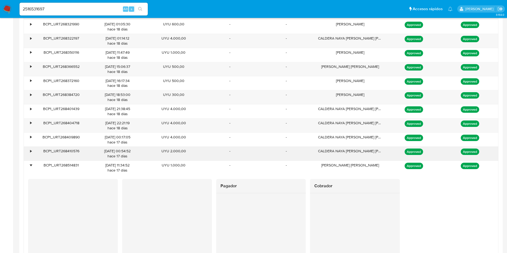
click at [31, 154] on div "•" at bounding box center [28, 154] width 9 height 14
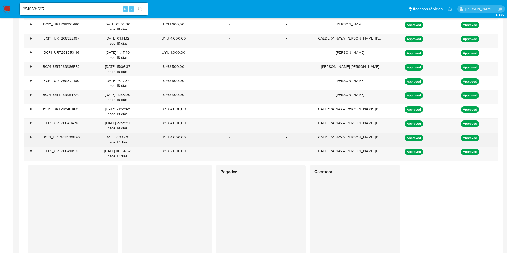
click at [30, 136] on div "•" at bounding box center [30, 137] width 1 height 5
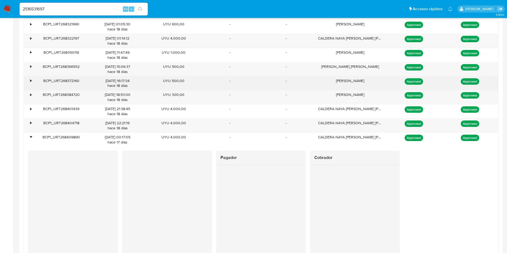
click at [36, 82] on div "BCP1_URT268372160" at bounding box center [61, 83] width 56 height 14
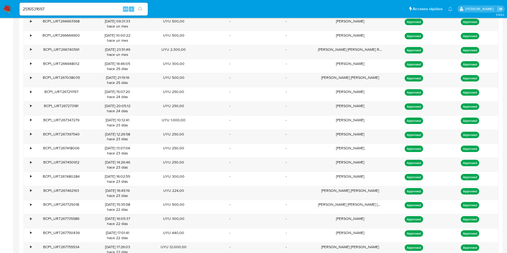
scroll to position [645, 0]
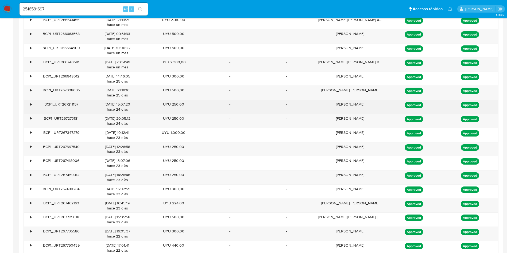
click at [185, 107] on div "UYU 250,00" at bounding box center [174, 107] width 56 height 14
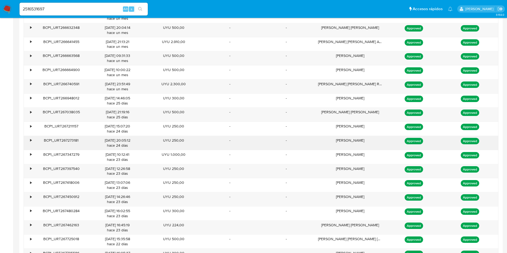
scroll to position [605, 0]
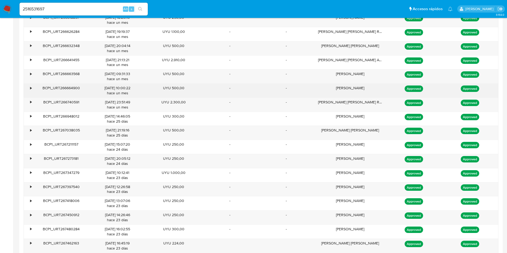
click at [348, 93] on div "CARLOS PEREZ" at bounding box center [350, 91] width 72 height 14
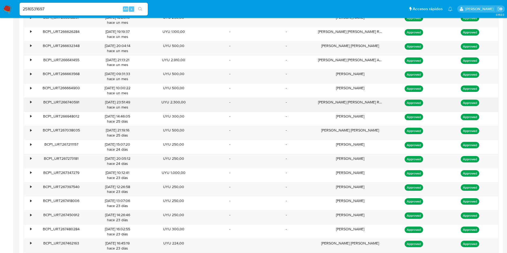
click at [351, 102] on div "Rudyard Gianni Feola Reboledo" at bounding box center [350, 105] width 72 height 14
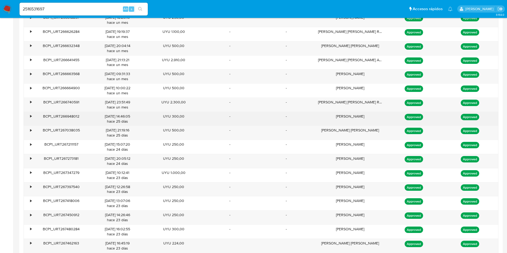
click at [354, 119] on div "ALEXANDER NIEVES" at bounding box center [350, 119] width 72 height 14
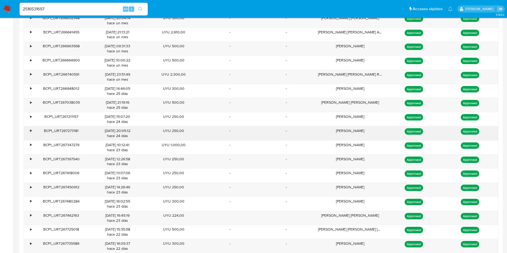
scroll to position [645, 0]
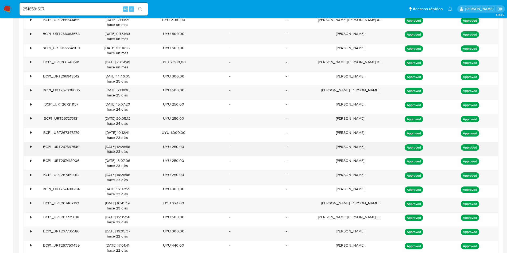
click at [352, 144] on div "JORGE FERNANDEZ" at bounding box center [350, 150] width 72 height 14
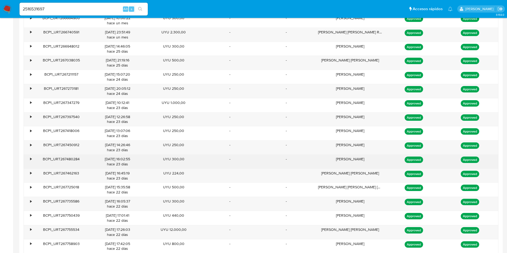
scroll to position [685, 0]
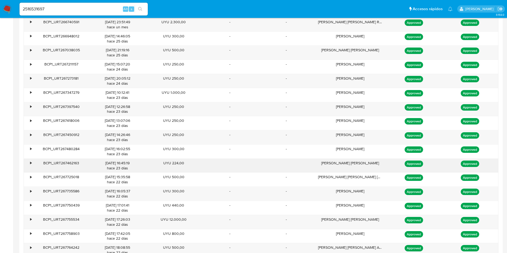
click at [358, 165] on div "JANAC PORCAL MAXIMILIANO" at bounding box center [350, 166] width 72 height 14
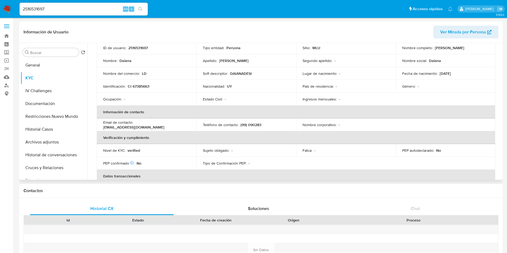
scroll to position [0, 0]
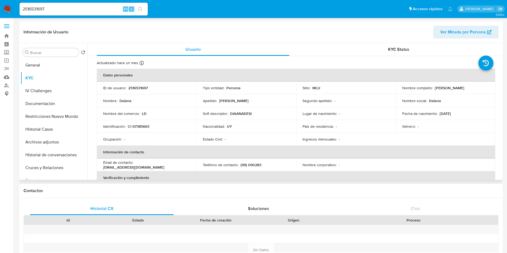
click at [273, 132] on td "Nacionalidad : UY" at bounding box center [247, 126] width 100 height 13
drag, startPoint x: 434, startPoint y: 87, endPoint x: 451, endPoint y: 86, distance: 16.6
click at [451, 86] on p "[PERSON_NAME]" at bounding box center [449, 88] width 29 height 5
click at [446, 88] on p "[PERSON_NAME]" at bounding box center [449, 88] width 29 height 5
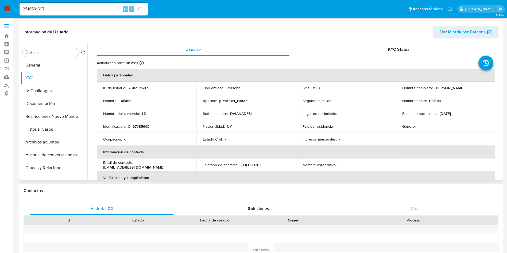
drag, startPoint x: 433, startPoint y: 86, endPoint x: 471, endPoint y: 86, distance: 38.2
click at [471, 86] on div "Nombre completo : Daiana Desiree" at bounding box center [445, 88] width 87 height 5
click at [328, 102] on p "Segundo apellido :" at bounding box center [318, 100] width 30 height 5
click at [484, 126] on div "Género : -" at bounding box center [445, 126] width 87 height 5
click at [278, 149] on th "Información de contacto" at bounding box center [296, 152] width 399 height 13
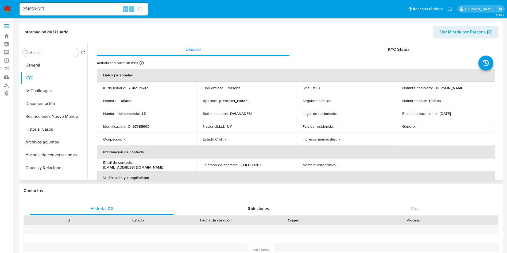
click at [278, 149] on th "Información de contacto" at bounding box center [296, 152] width 399 height 13
drag, startPoint x: 469, startPoint y: 108, endPoint x: 469, endPoint y: 113, distance: 4.6
click at [469, 108] on td "Fecha de nacimiento : 04/08/2000" at bounding box center [446, 113] width 100 height 13
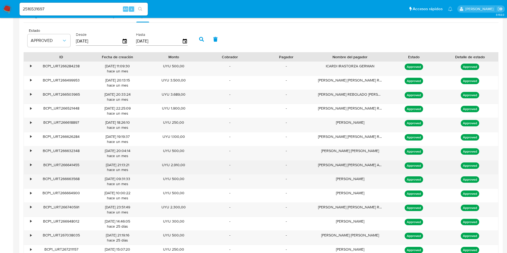
scroll to position [521, 0]
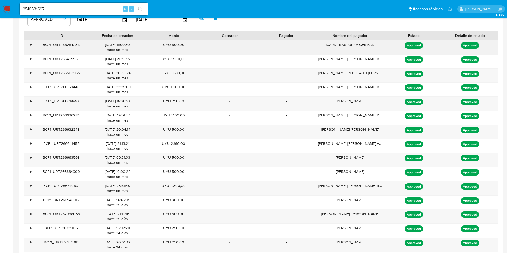
click at [364, 48] on div "ICARDI IRASTORZA GERMAN" at bounding box center [350, 47] width 72 height 14
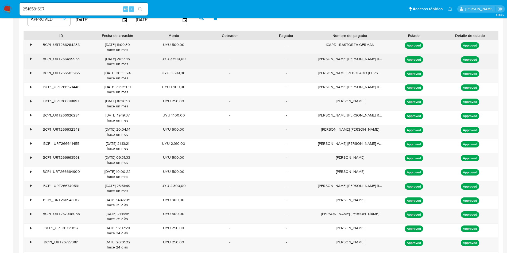
click at [362, 62] on div "Rudyard Gianni Feola Reboledo" at bounding box center [350, 62] width 72 height 14
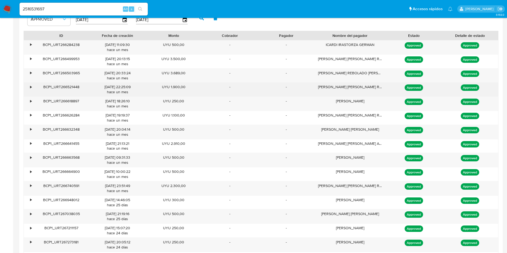
click at [360, 86] on div "Rudyard Gianni Feola Reboledo" at bounding box center [350, 90] width 72 height 14
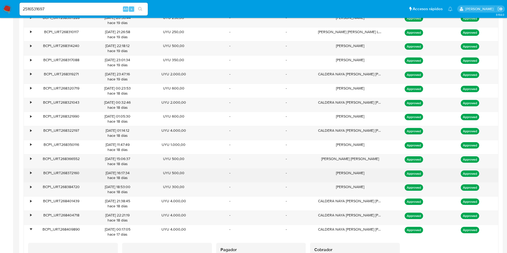
scroll to position [1484, 0]
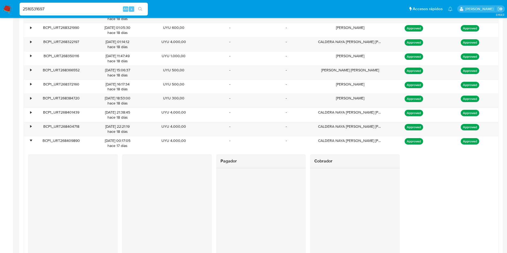
click at [83, 7] on input "2516531697" at bounding box center [84, 9] width 128 height 7
paste input "554103120"
type input "554103120"
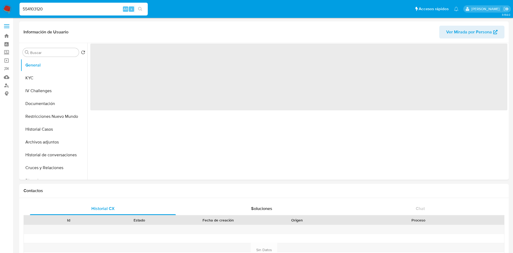
select select "10"
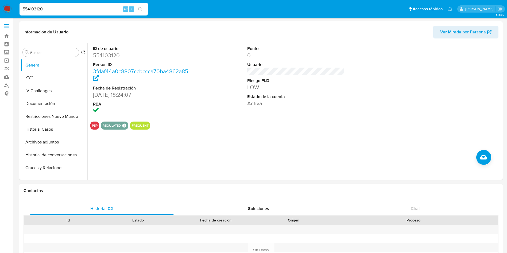
click at [99, 6] on input "554103120" at bounding box center [84, 9] width 128 height 7
click at [41, 77] on button "KYC" at bounding box center [52, 78] width 63 height 13
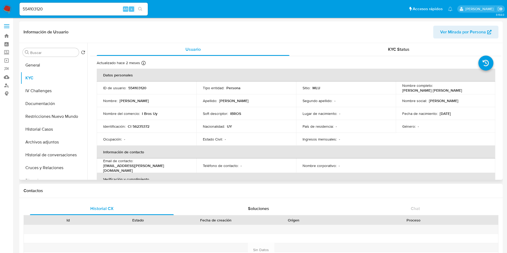
drag, startPoint x: 242, startPoint y: 108, endPoint x: 242, endPoint y: 111, distance: 3.5
click at [242, 108] on td "Soft descriptor : IBROS" at bounding box center [247, 113] width 100 height 13
click at [410, 98] on p "Nombre social :" at bounding box center [414, 100] width 25 height 5
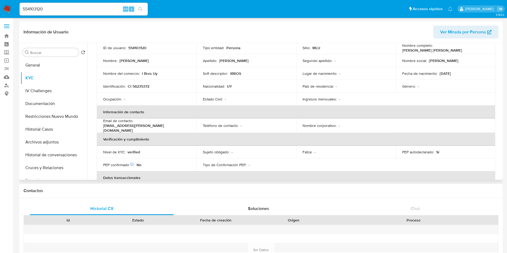
scroll to position [80, 0]
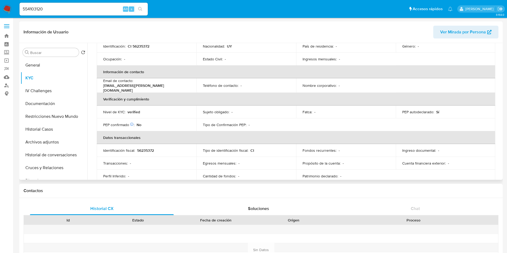
click at [147, 148] on p "56235372" at bounding box center [145, 150] width 17 height 5
copy p "56235372"
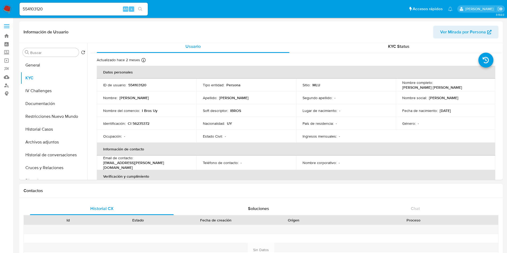
scroll to position [0, 0]
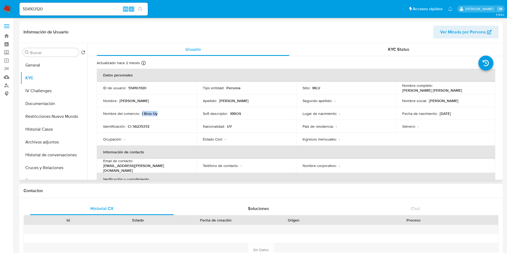
drag, startPoint x: 164, startPoint y: 112, endPoint x: 143, endPoint y: 111, distance: 21.2
click at [143, 111] on div "Nombre del comercio : I Bros Uy" at bounding box center [146, 113] width 87 height 5
click at [396, 118] on td "Fecha de nacimiento : 20/10/2004" at bounding box center [446, 113] width 100 height 13
drag, startPoint x: 400, startPoint y: 88, endPoint x: 459, endPoint y: 91, distance: 59.2
click at [459, 91] on td "Nombre completo : Samuel Ariel Meneses Rodriguez" at bounding box center [446, 88] width 100 height 13
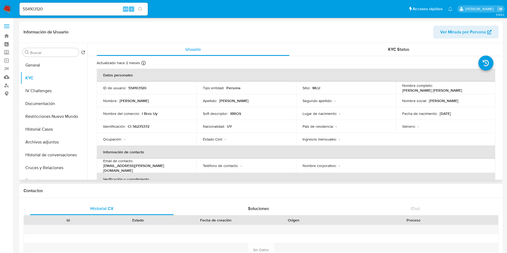
click at [398, 87] on td "Nombre completo : Samuel Ariel Meneses Rodriguez" at bounding box center [446, 88] width 100 height 13
drag, startPoint x: 399, startPoint y: 91, endPoint x: 458, endPoint y: 91, distance: 59.1
click at [458, 91] on td "Nombre completo : Samuel Ariel Meneses Rodriguez" at bounding box center [446, 88] width 100 height 13
copy p "Samuel Ariel Meneses Rodriguez"
click at [310, 117] on td "Lugar de nacimiento : -" at bounding box center [346, 113] width 100 height 13
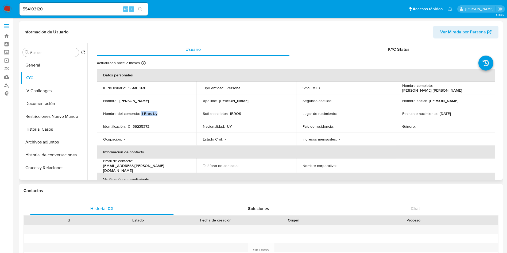
drag, startPoint x: 161, startPoint y: 114, endPoint x: 140, endPoint y: 116, distance: 21.3
click at [140, 116] on div "Nombre del comercio : I Bros Uy" at bounding box center [146, 113] width 87 height 5
copy div "I Bros Uy"
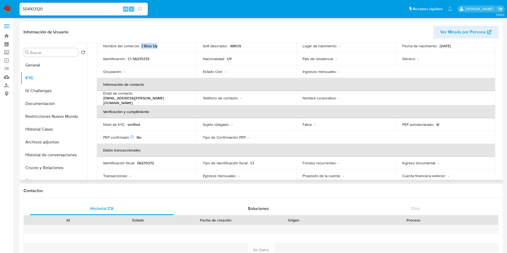
scroll to position [80, 0]
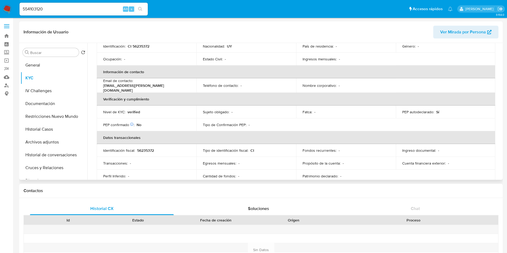
click at [144, 146] on td "Identificación fiscal : 56235372" at bounding box center [147, 150] width 100 height 13
copy p "56235372"
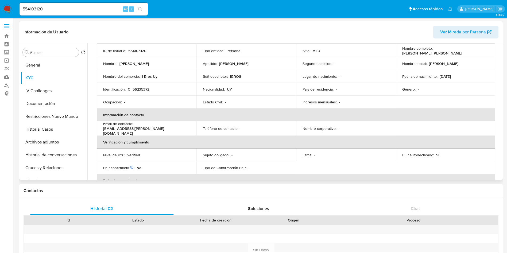
scroll to position [0, 0]
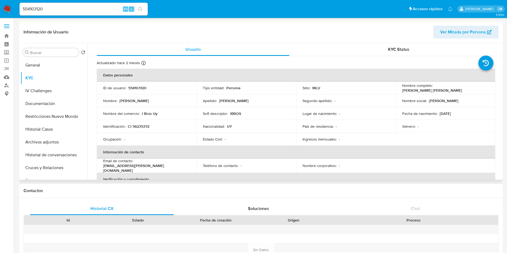
click at [137, 88] on p "554103120" at bounding box center [137, 88] width 18 height 5
drag, startPoint x: 400, startPoint y: 90, endPoint x: 460, endPoint y: 90, distance: 59.9
click at [460, 90] on td "Nombre completo : Samuel Ariel Meneses Rodriguez" at bounding box center [446, 88] width 100 height 13
click at [45, 127] on button "Historial Casos" at bounding box center [52, 129] width 63 height 13
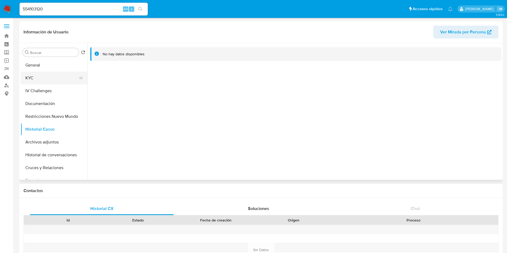
click at [44, 80] on button "KYC" at bounding box center [52, 78] width 63 height 13
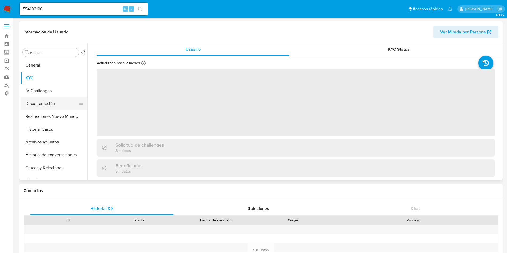
click at [50, 104] on button "Documentación" at bounding box center [52, 103] width 63 height 13
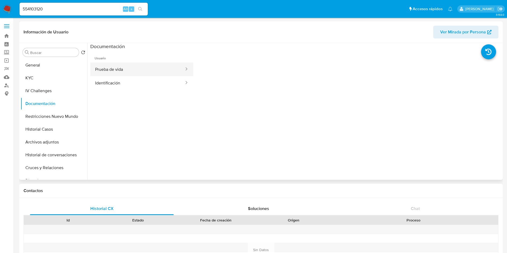
drag, startPoint x: 133, startPoint y: 70, endPoint x: 134, endPoint y: 75, distance: 4.5
click at [133, 70] on button "Prueba de vida" at bounding box center [137, 70] width 94 height 14
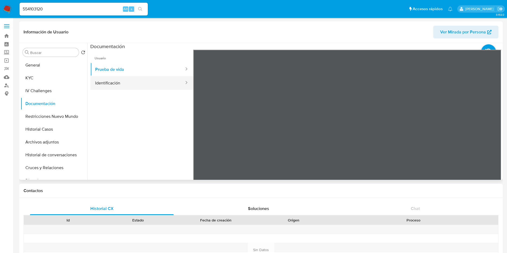
click at [109, 87] on button "Identificación" at bounding box center [137, 83] width 94 height 14
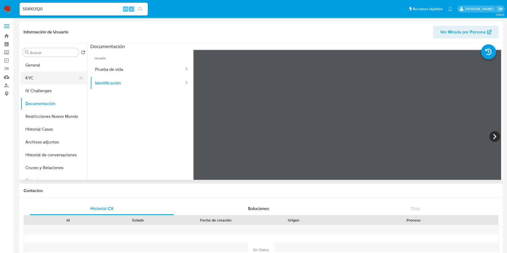
click at [48, 79] on button "KYC" at bounding box center [52, 78] width 63 height 13
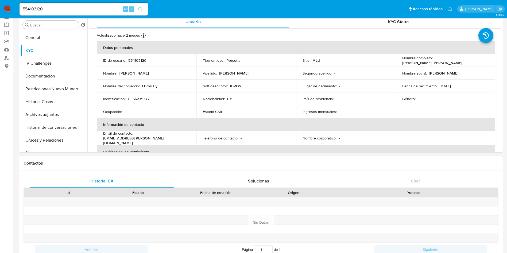
scroll to position [40, 0]
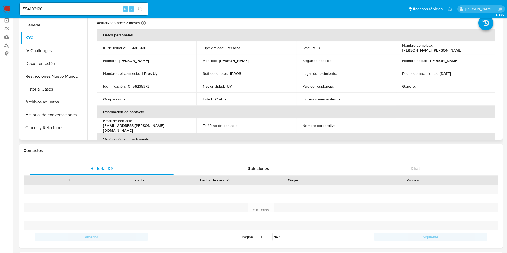
click at [460, 85] on div "Género : -" at bounding box center [445, 86] width 87 height 5
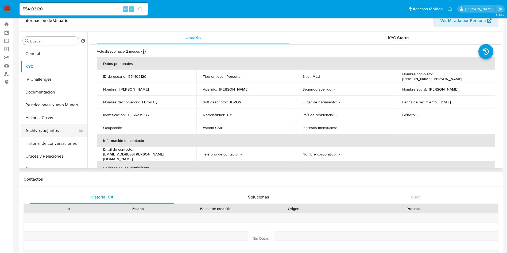
scroll to position [0, 0]
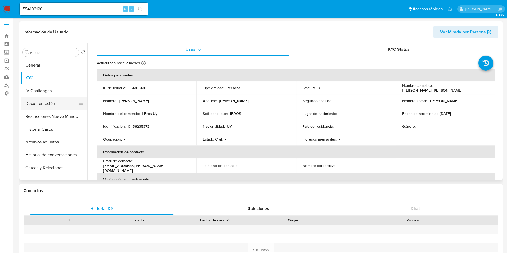
click at [47, 102] on button "Documentación" at bounding box center [52, 103] width 63 height 13
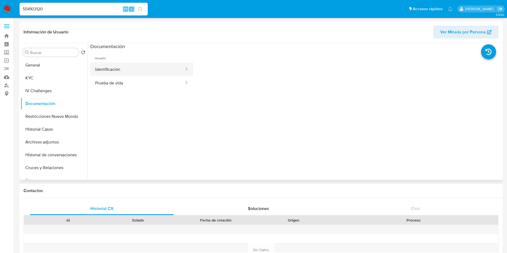
click at [136, 75] on button "Identificación" at bounding box center [137, 70] width 94 height 14
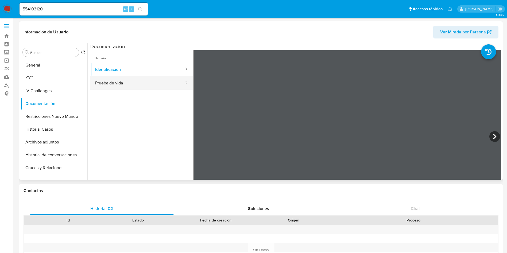
click at [144, 85] on button "Prueba de vida" at bounding box center [137, 83] width 94 height 14
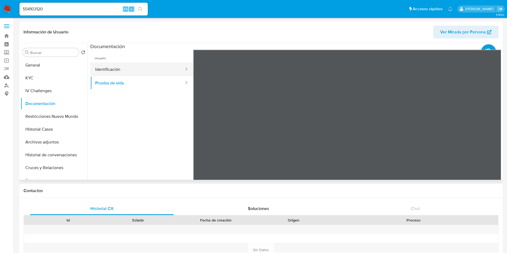
click at [141, 72] on button "Identificación" at bounding box center [137, 70] width 94 height 14
click at [137, 97] on ul "Usuario Identificación Prueba de vida" at bounding box center [141, 127] width 103 height 154
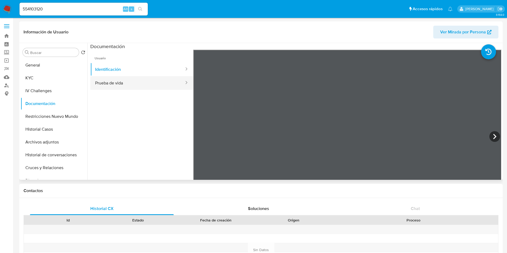
click at [135, 87] on button "Prueba de vida" at bounding box center [137, 83] width 94 height 14
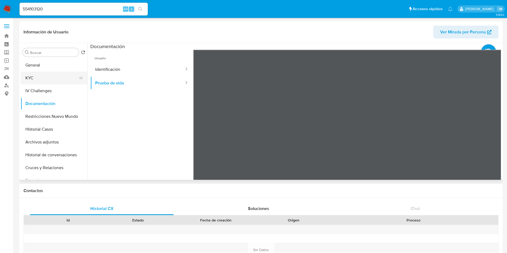
click at [56, 74] on button "KYC" at bounding box center [52, 78] width 63 height 13
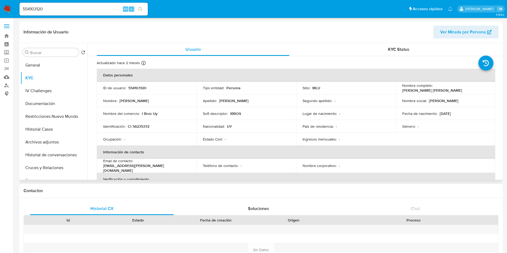
click at [436, 123] on td "Género : -" at bounding box center [446, 126] width 100 height 13
click at [141, 125] on p "CI 56235372" at bounding box center [139, 126] width 22 height 5
copy p "56235372"
drag, startPoint x: 37, startPoint y: 102, endPoint x: 45, endPoint y: 107, distance: 9.6
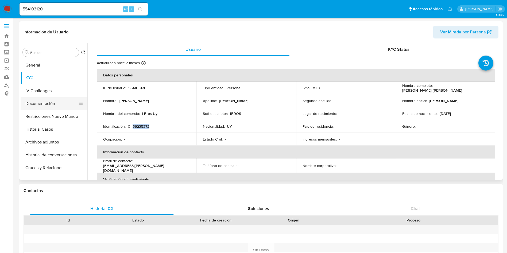
click at [37, 101] on button "Documentación" at bounding box center [52, 103] width 63 height 13
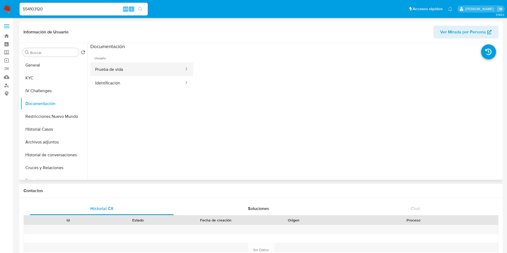
click at [138, 70] on button "Prueba de vida" at bounding box center [137, 70] width 94 height 14
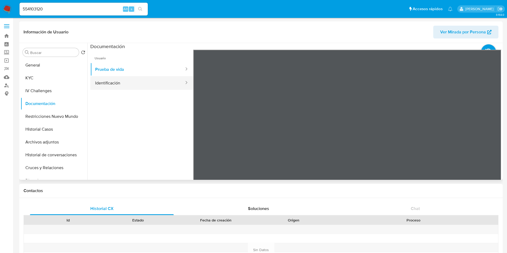
click at [118, 81] on button "Identificación" at bounding box center [137, 83] width 94 height 14
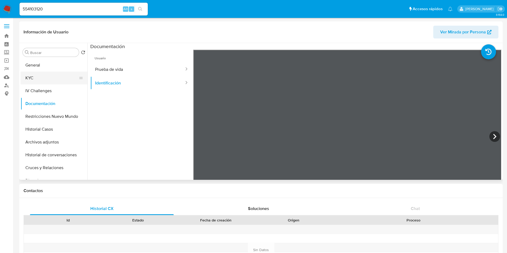
click at [41, 75] on button "KYC" at bounding box center [52, 78] width 63 height 13
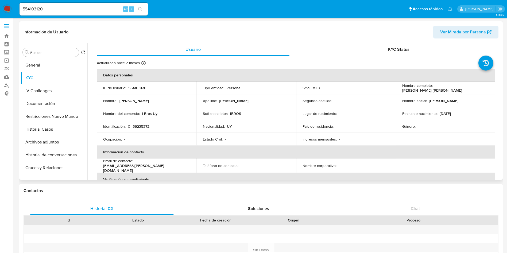
click at [148, 129] on p "CI 56235372" at bounding box center [139, 126] width 22 height 5
click at [144, 126] on p "CI 56235372" at bounding box center [139, 126] width 22 height 5
click at [49, 91] on button "IV Challenges" at bounding box center [52, 90] width 63 height 13
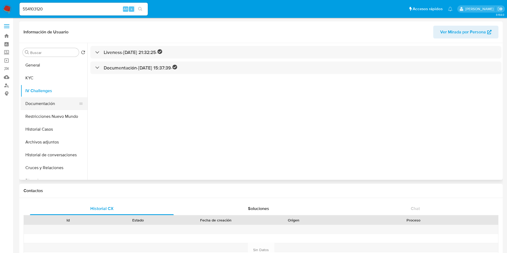
click at [46, 101] on button "Documentación" at bounding box center [52, 103] width 63 height 13
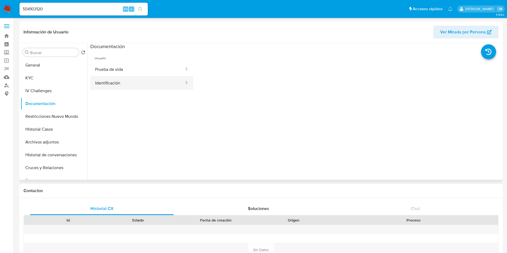
click at [147, 81] on button "Identificación" at bounding box center [137, 83] width 94 height 14
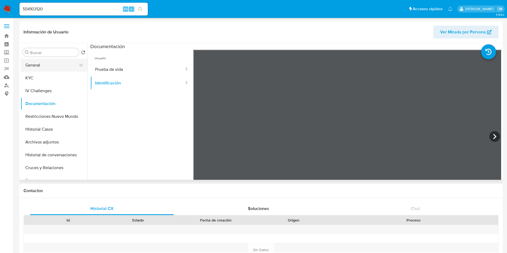
click at [54, 69] on button "General" at bounding box center [52, 65] width 63 height 13
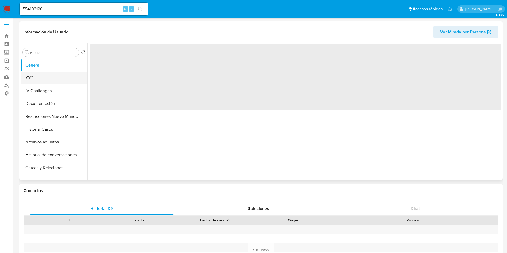
click at [55, 77] on button "KYC" at bounding box center [52, 78] width 63 height 13
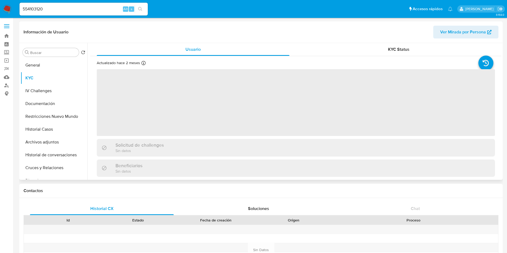
drag, startPoint x: 245, startPoint y: 102, endPoint x: 207, endPoint y: 125, distance: 44.2
click at [245, 102] on span "‌" at bounding box center [296, 102] width 398 height 67
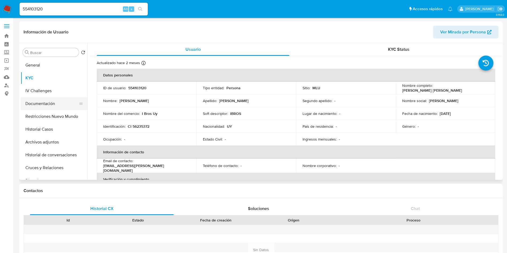
click at [54, 105] on button "Documentación" at bounding box center [52, 103] width 63 height 13
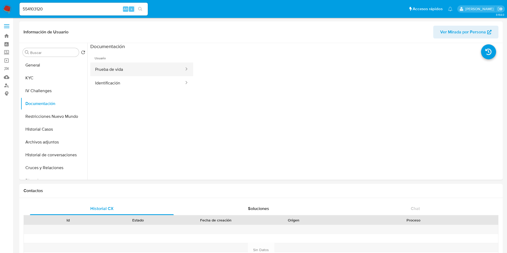
click at [131, 72] on button "Prueba de vida" at bounding box center [137, 70] width 94 height 14
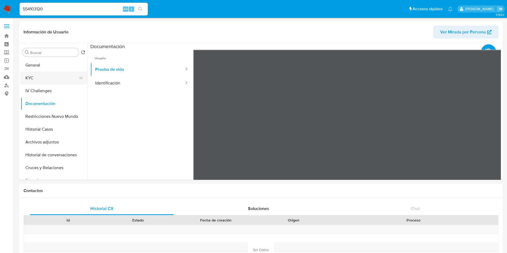
click at [44, 76] on button "KYC" at bounding box center [52, 78] width 63 height 13
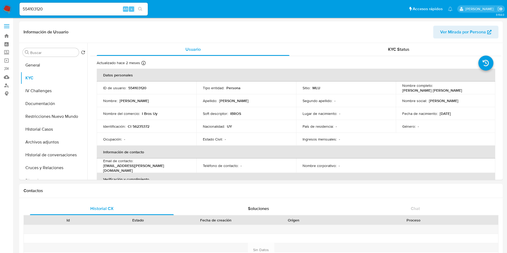
click at [158, 111] on div "Nombre del comercio : I Bros Uy" at bounding box center [146, 113] width 87 height 5
drag, startPoint x: 143, startPoint y: 114, endPoint x: 166, endPoint y: 112, distance: 23.6
click at [166, 112] on div "Nombre del comercio : I Bros Uy" at bounding box center [146, 113] width 87 height 5
drag, startPoint x: 141, startPoint y: 114, endPoint x: 159, endPoint y: 112, distance: 18.9
click at [159, 112] on div "Nombre del comercio : I Bros Uy" at bounding box center [146, 113] width 87 height 5
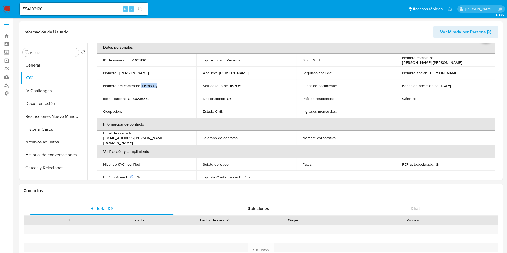
scroll to position [40, 0]
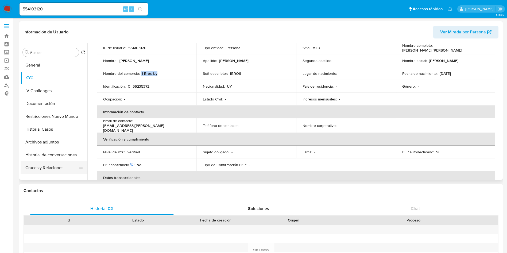
click at [54, 165] on button "Cruces y Relaciones" at bounding box center [52, 167] width 63 height 13
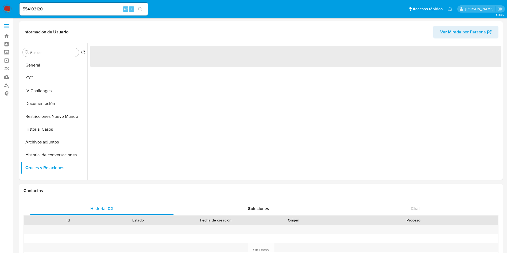
scroll to position [0, 0]
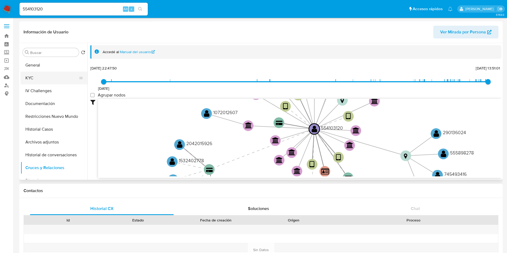
click at [57, 80] on button "KYC" at bounding box center [52, 78] width 63 height 13
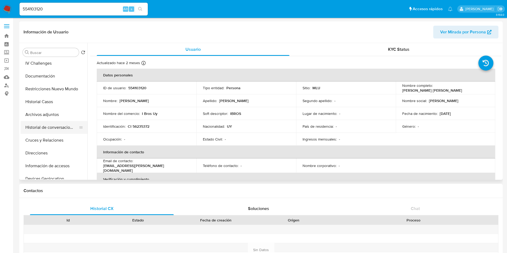
scroll to position [40, 0]
click at [54, 137] on button "Direcciones" at bounding box center [52, 140] width 63 height 13
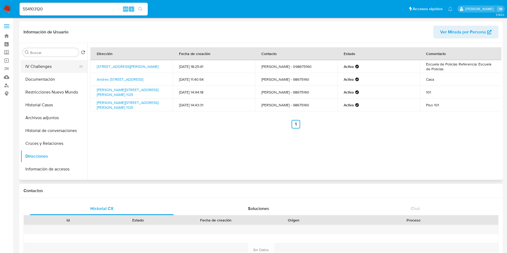
scroll to position [0, 0]
click at [42, 63] on button "General" at bounding box center [52, 65] width 63 height 13
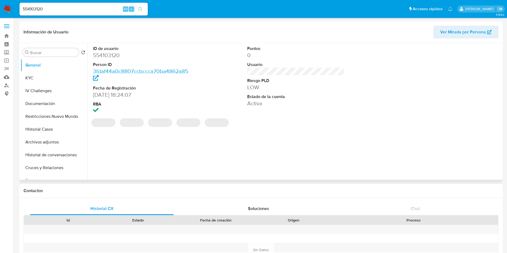
click at [110, 47] on dt "ID de usuario" at bounding box center [142, 49] width 98 height 6
click at [110, 50] on dt "ID de usuario" at bounding box center [142, 49] width 98 height 6
click at [110, 55] on dd "554103120" at bounding box center [142, 55] width 98 height 7
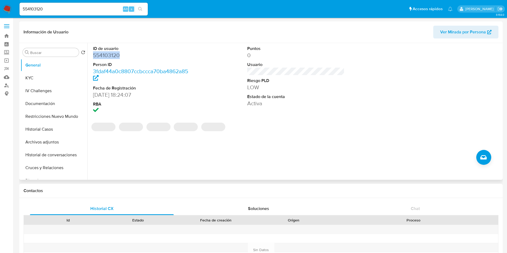
click at [110, 55] on dd "554103120" at bounding box center [142, 55] width 98 height 7
drag, startPoint x: 36, startPoint y: 80, endPoint x: 41, endPoint y: 83, distance: 5.6
click at [36, 80] on button "KYC" at bounding box center [52, 78] width 63 height 13
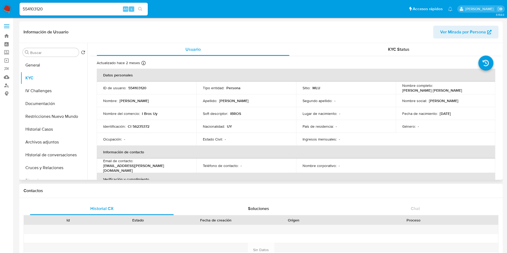
click at [469, 143] on table "Datos personales ID de usuario : 554103120 Tipo entidad : Persona Sitio : MLU N…" at bounding box center [296, 166] width 399 height 194
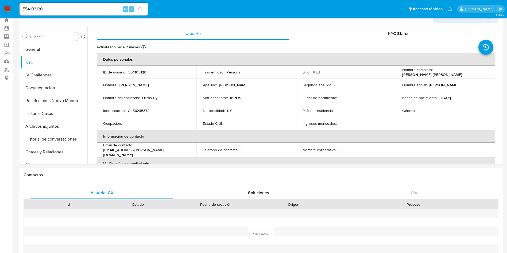
scroll to position [40, 0]
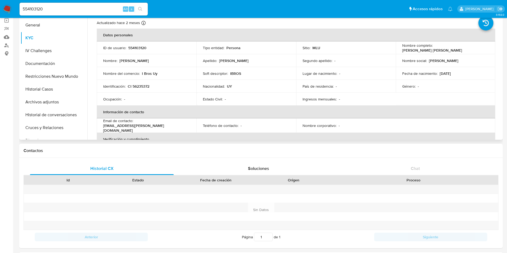
drag, startPoint x: 456, startPoint y: 91, endPoint x: 453, endPoint y: 94, distance: 4.2
click at [456, 91] on td "Género : -" at bounding box center [446, 86] width 100 height 13
click at [450, 91] on td "Género : -" at bounding box center [446, 86] width 100 height 13
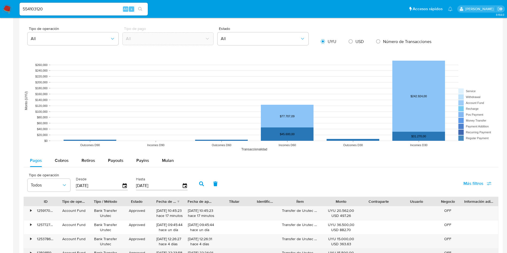
scroll to position [441, 0]
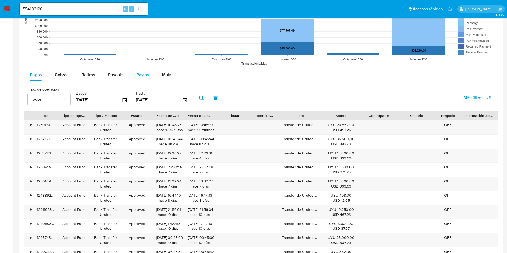
click at [144, 75] on span "Payins" at bounding box center [142, 75] width 13 height 6
select select "10"
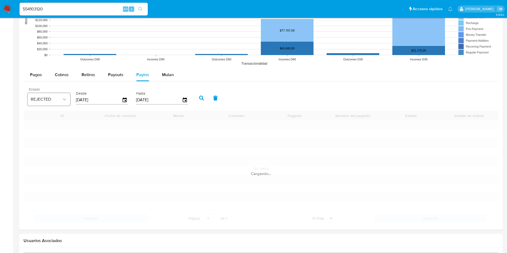
click at [41, 104] on button "REJECTED" at bounding box center [49, 99] width 43 height 13
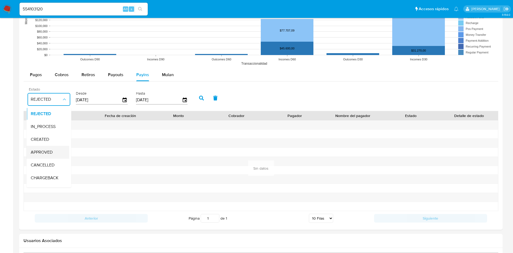
click at [49, 150] on span "APPROVED" at bounding box center [42, 152] width 22 height 5
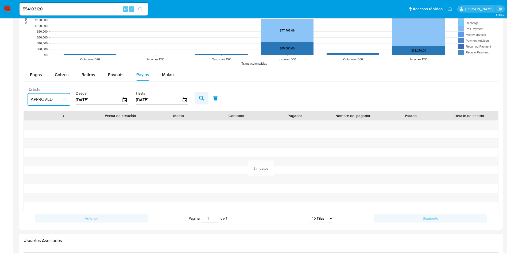
click at [203, 101] on button "button" at bounding box center [202, 98] width 14 height 13
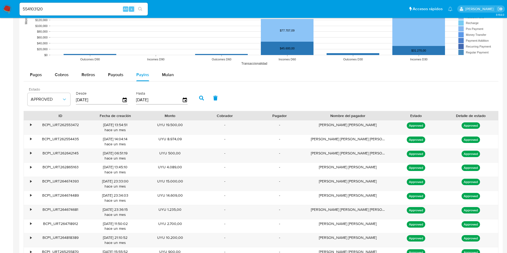
drag, startPoint x: 378, startPoint y: 115, endPoint x: 405, endPoint y: 111, distance: 26.5
click at [405, 111] on div "ID Fecha de creación Monto Cobrador Pagador Nombre del pagador Estado Detalle d…" at bounding box center [261, 115] width 475 height 9
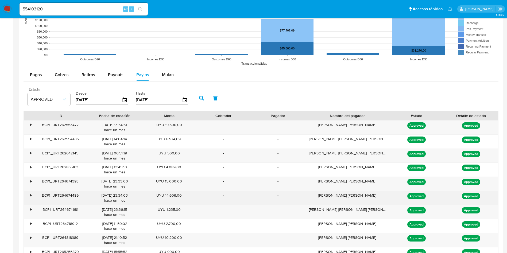
scroll to position [481, 0]
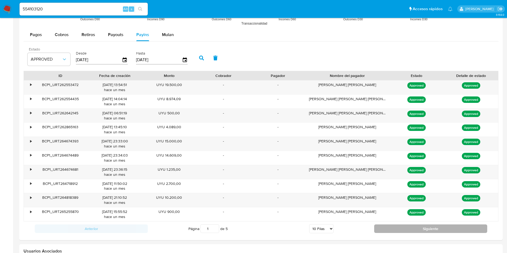
click at [402, 226] on button "Siguiente" at bounding box center [430, 229] width 113 height 9
click at [406, 225] on button "Siguiente" at bounding box center [430, 229] width 113 height 9
type input "5"
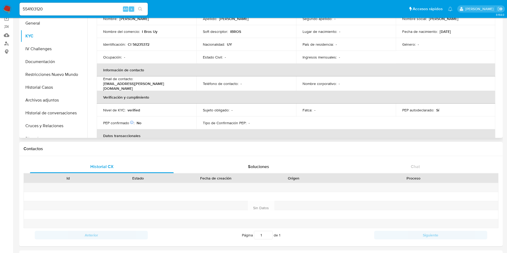
scroll to position [0, 0]
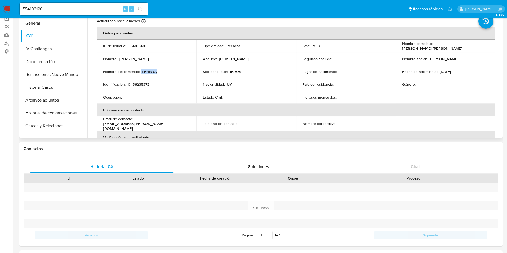
drag, startPoint x: 141, startPoint y: 72, endPoint x: 164, endPoint y: 72, distance: 23.5
click at [164, 72] on div "Nombre del comercio : I Bros Uy" at bounding box center [146, 71] width 87 height 5
drag, startPoint x: 487, startPoint y: 80, endPoint x: 436, endPoint y: 66, distance: 53.7
click at [487, 80] on td "Género : -" at bounding box center [446, 84] width 100 height 13
click at [77, 6] on input "554103120" at bounding box center [84, 9] width 128 height 7
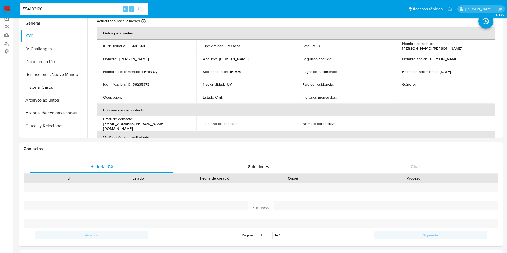
click at [77, 6] on input "554103120" at bounding box center [84, 9] width 128 height 7
paste input "1802810487"
type input "1802810487"
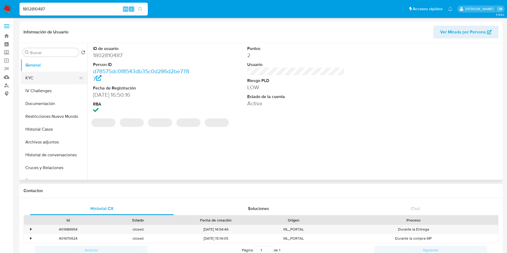
click at [49, 77] on button "KYC" at bounding box center [52, 78] width 63 height 13
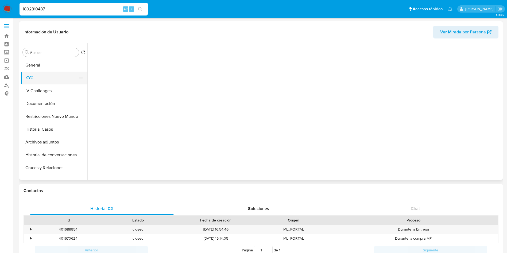
select select "10"
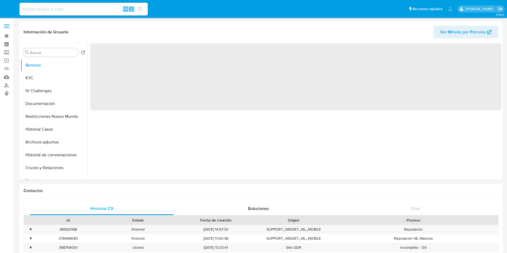
select select "10"
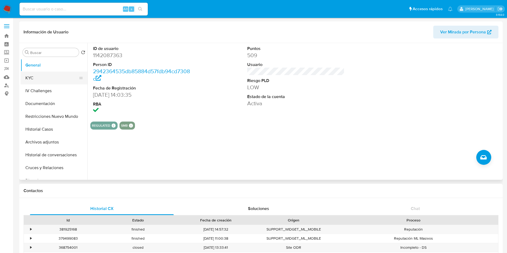
click at [61, 78] on button "KYC" at bounding box center [52, 78] width 63 height 13
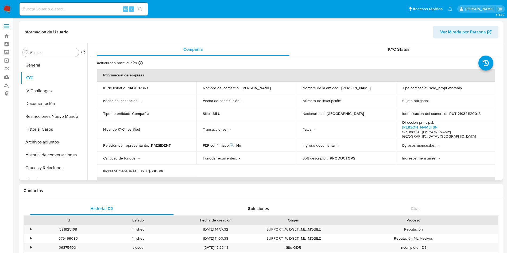
click at [247, 127] on div "Transacciones : -" at bounding box center [246, 129] width 87 height 5
click at [235, 111] on div "Sitio : MLU" at bounding box center [246, 113] width 87 height 5
click at [275, 117] on td "Sitio : MLU" at bounding box center [247, 113] width 100 height 13
drag, startPoint x: 274, startPoint y: 122, endPoint x: 259, endPoint y: 124, distance: 14.9
click at [273, 122] on td "Transacciones : -" at bounding box center [247, 129] width 100 height 19
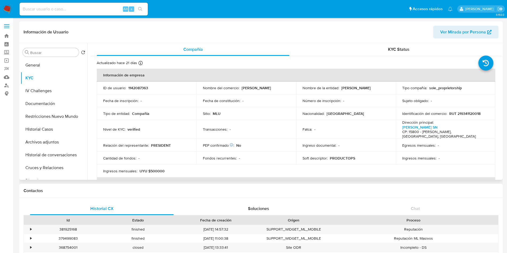
click at [245, 118] on td "Sitio : MLU" at bounding box center [247, 113] width 100 height 13
click at [242, 144] on div "PEP confirmado Obtenido de listas internas : No" at bounding box center [246, 145] width 87 height 5
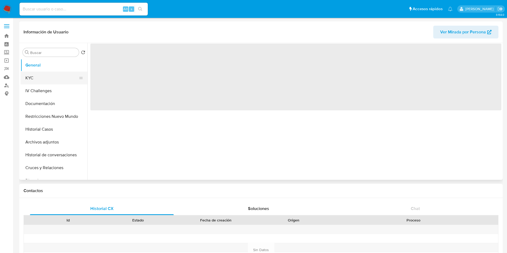
click at [39, 81] on button "KYC" at bounding box center [52, 78] width 63 height 13
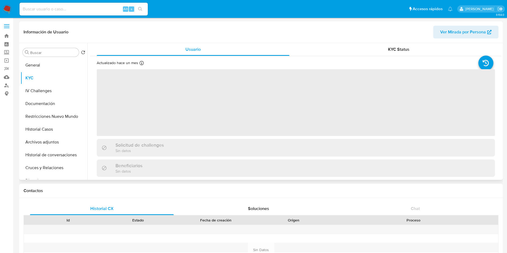
select select "10"
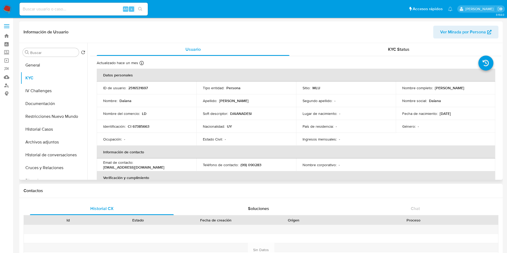
drag, startPoint x: 167, startPoint y: 126, endPoint x: 206, endPoint y: 126, distance: 39.8
click at [168, 126] on div "Identificación : CI 67385663" at bounding box center [146, 126] width 87 height 5
click at [144, 113] on p "LD" at bounding box center [144, 113] width 5 height 5
drag, startPoint x: 144, startPoint y: 113, endPoint x: 151, endPoint y: 121, distance: 10.3
click at [145, 114] on p "LD" at bounding box center [144, 113] width 5 height 5
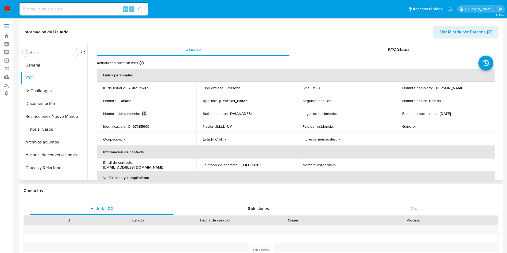
copy p "LD"
